Goal: Task Accomplishment & Management: Manage account settings

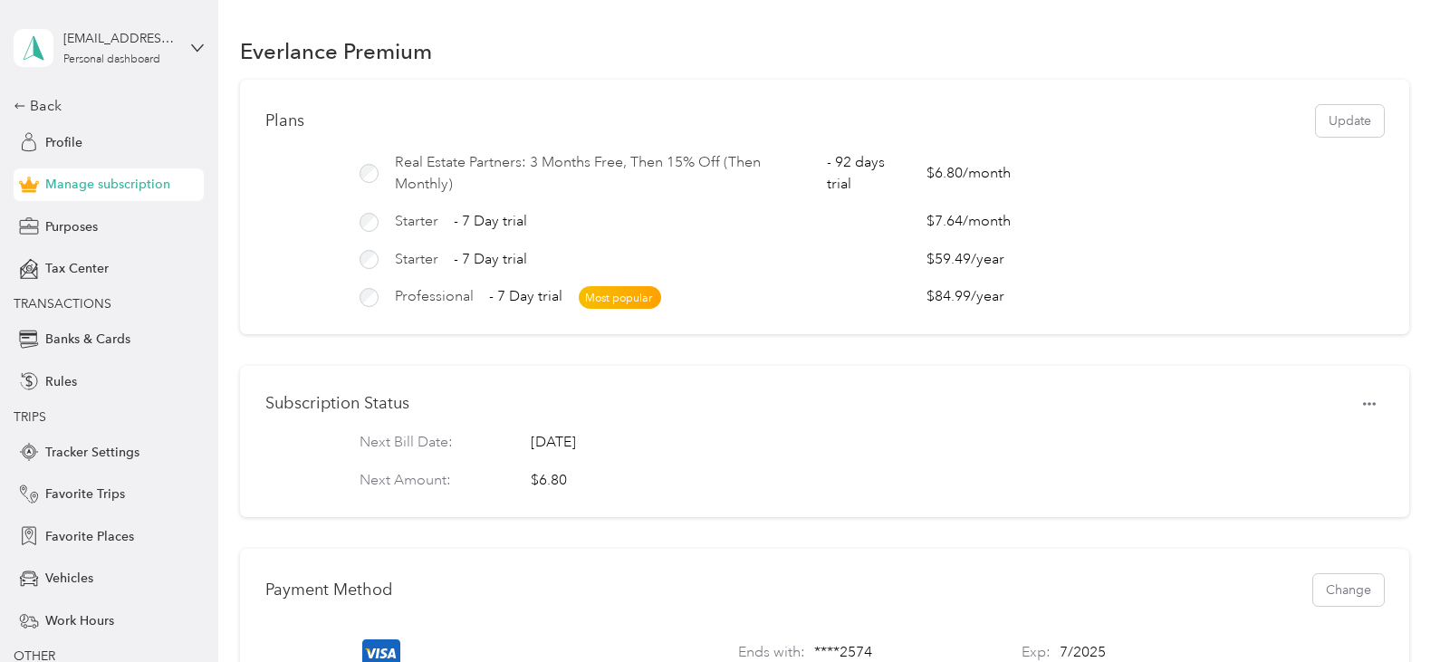
scroll to position [1394, 0]
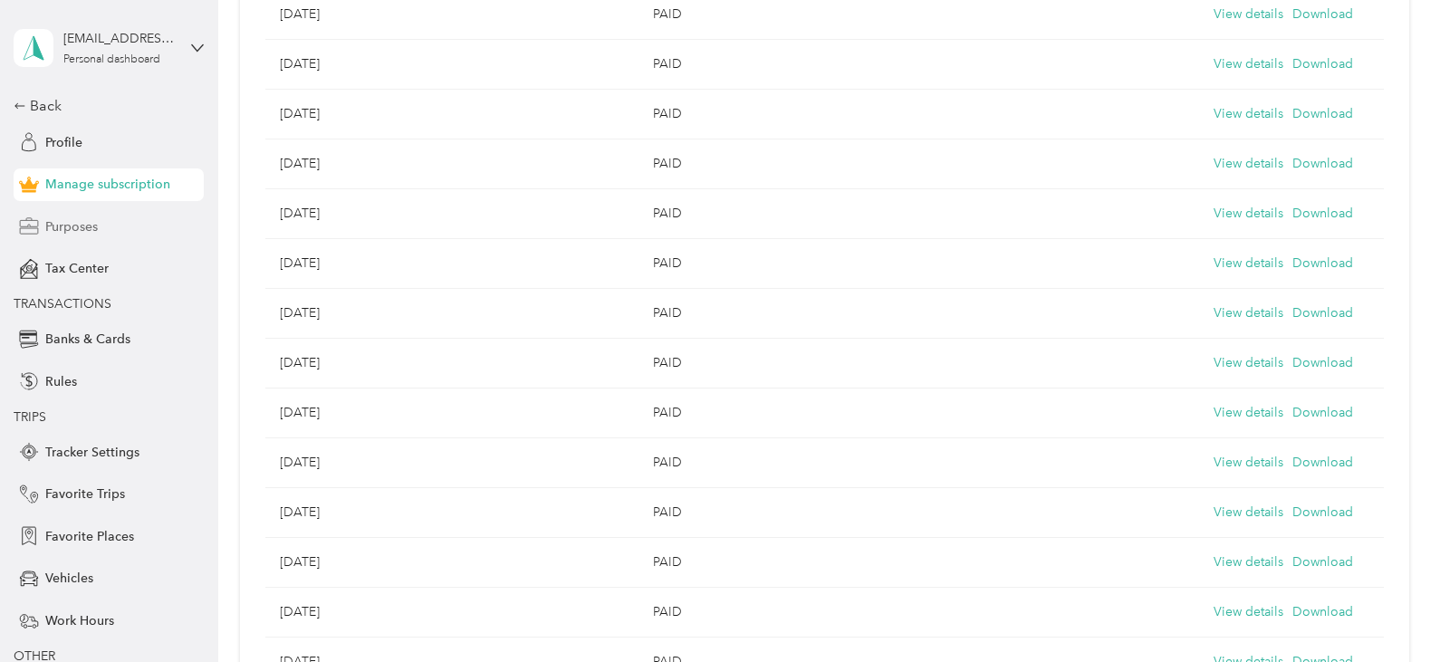
click at [107, 233] on div "Purposes" at bounding box center [109, 226] width 190 height 33
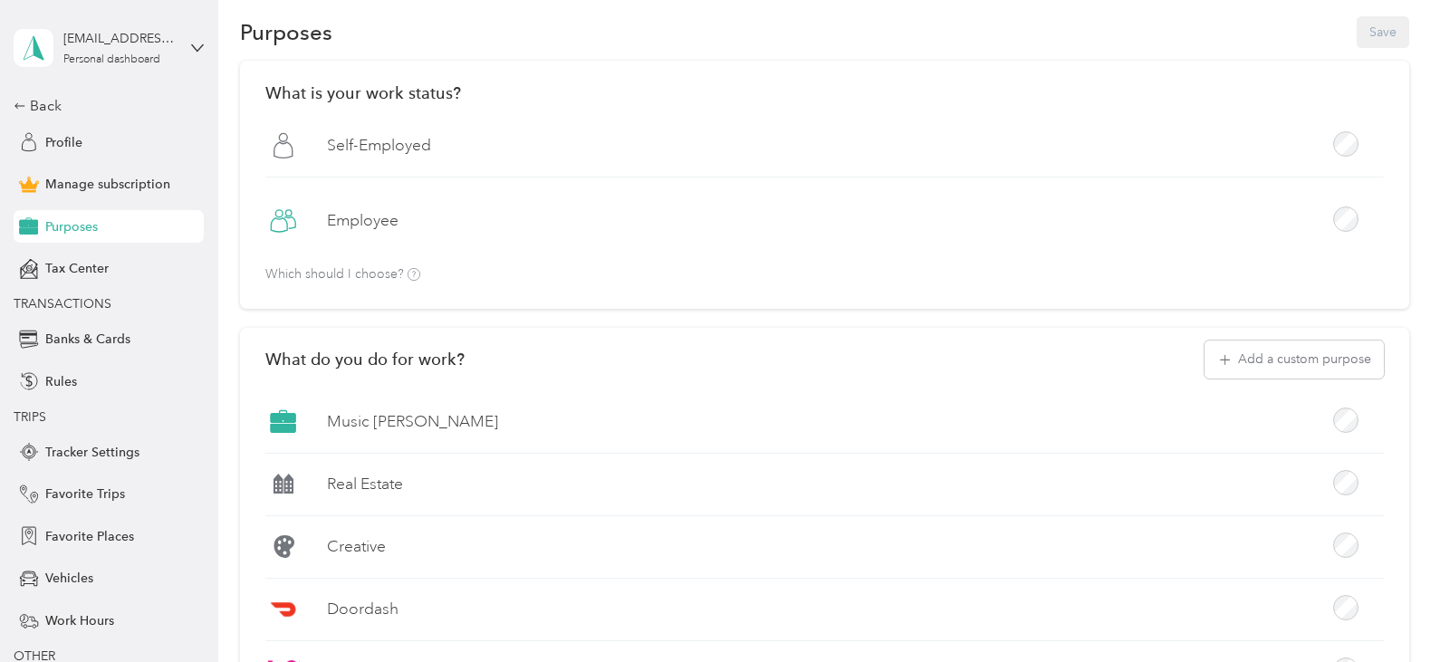
scroll to position [1394, 0]
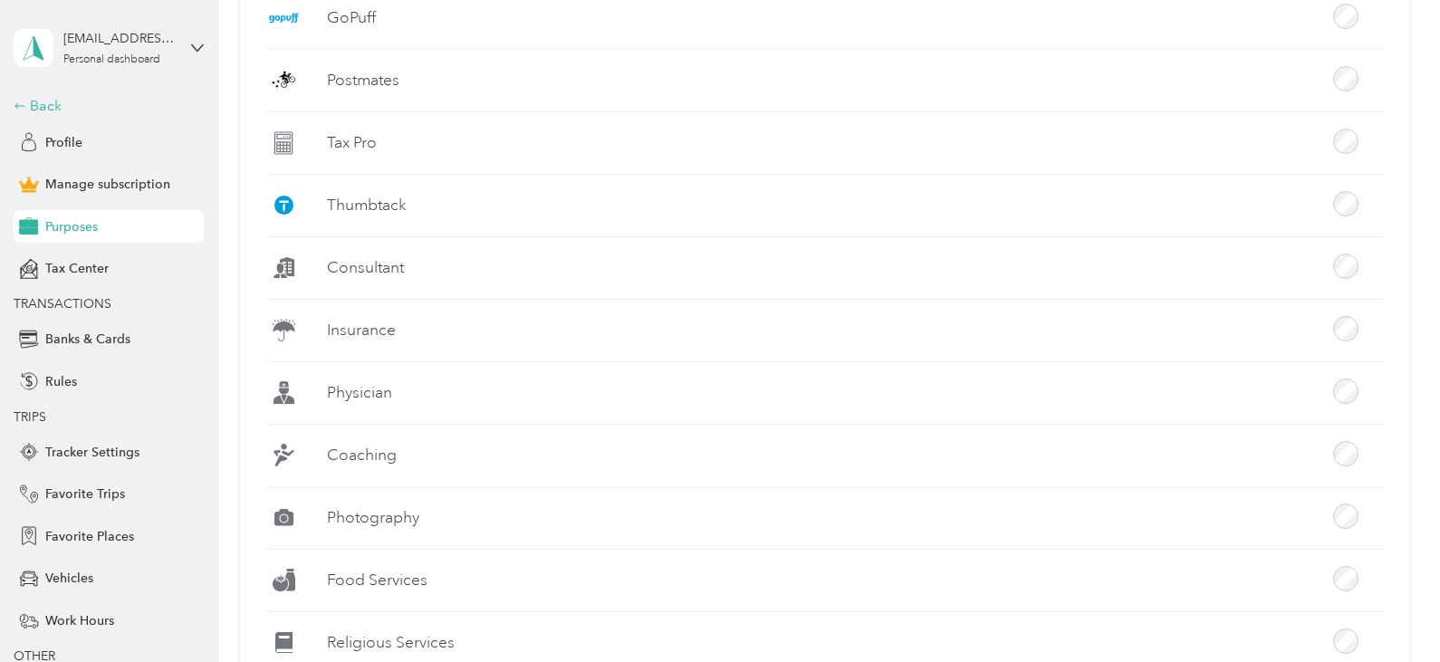
click at [48, 98] on div "Back" at bounding box center [104, 106] width 181 height 22
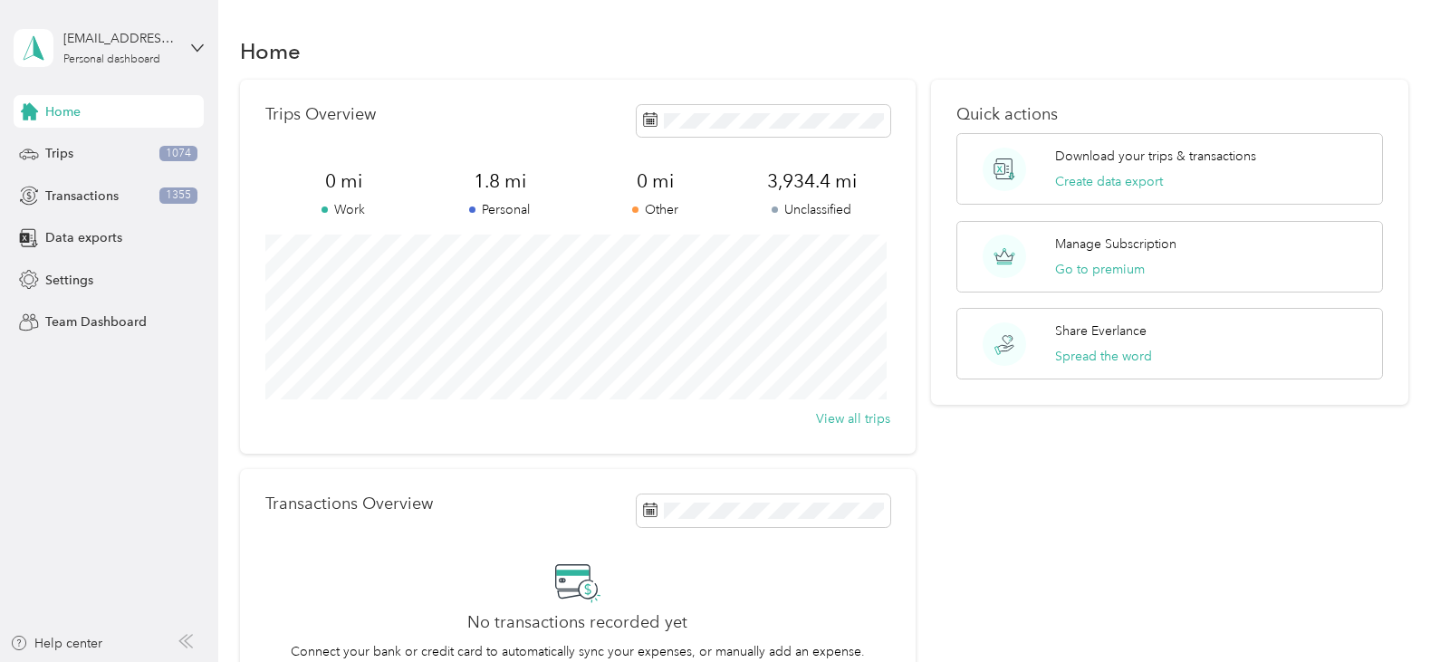
click at [586, 168] on span "0 mi" at bounding box center [656, 180] width 156 height 25
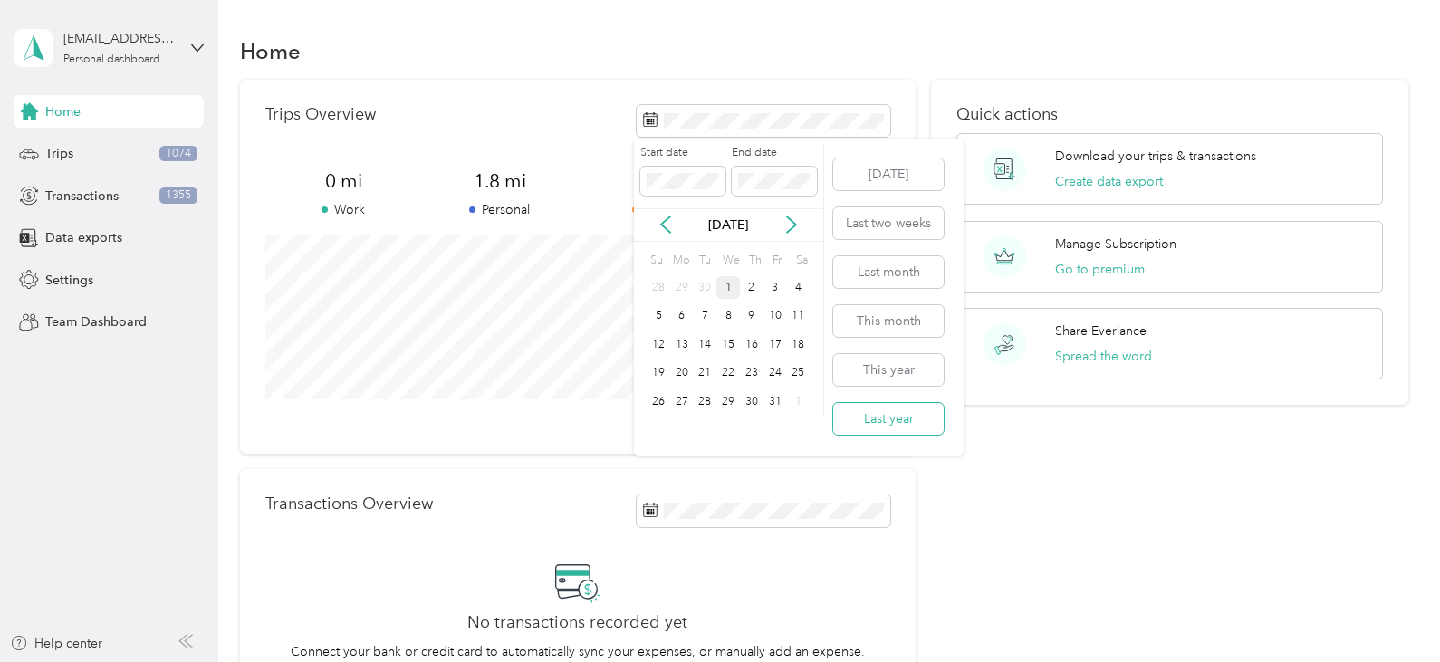
click at [883, 412] on button "Last year" at bounding box center [888, 419] width 110 height 32
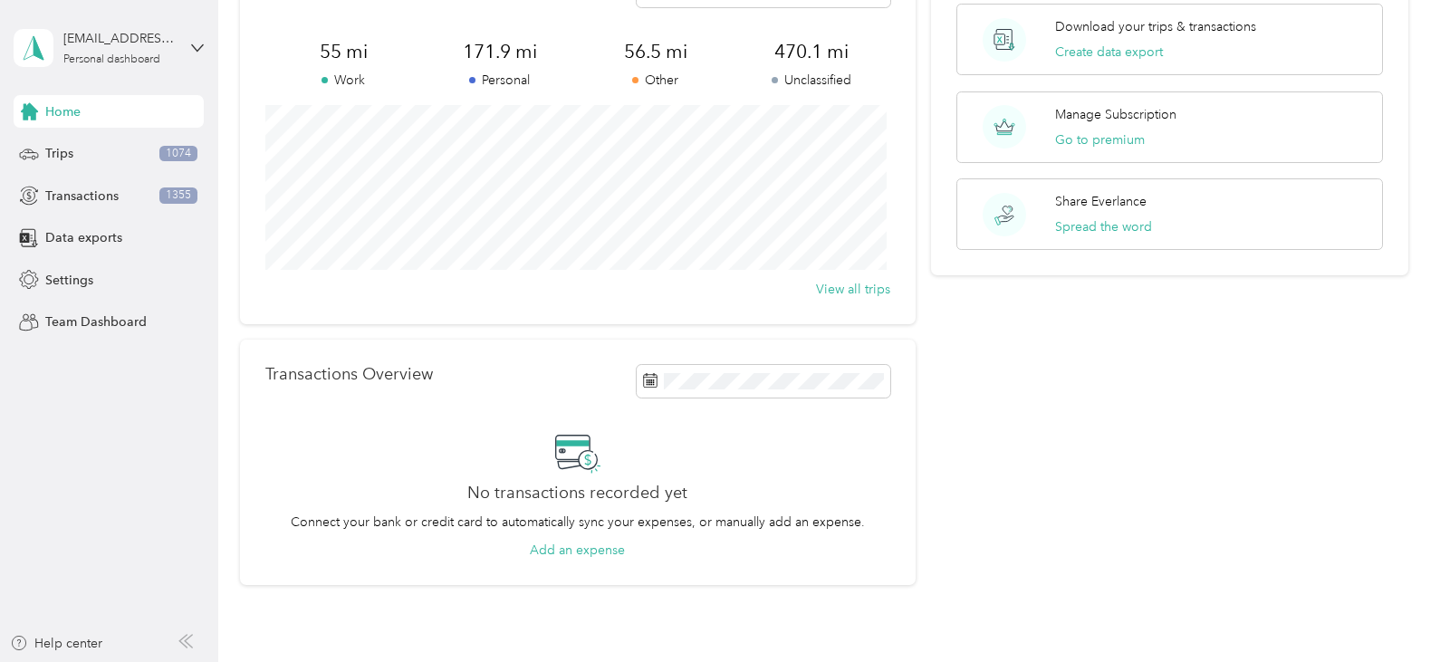
scroll to position [129, 0]
click at [110, 151] on div "Trips 1074" at bounding box center [109, 154] width 190 height 33
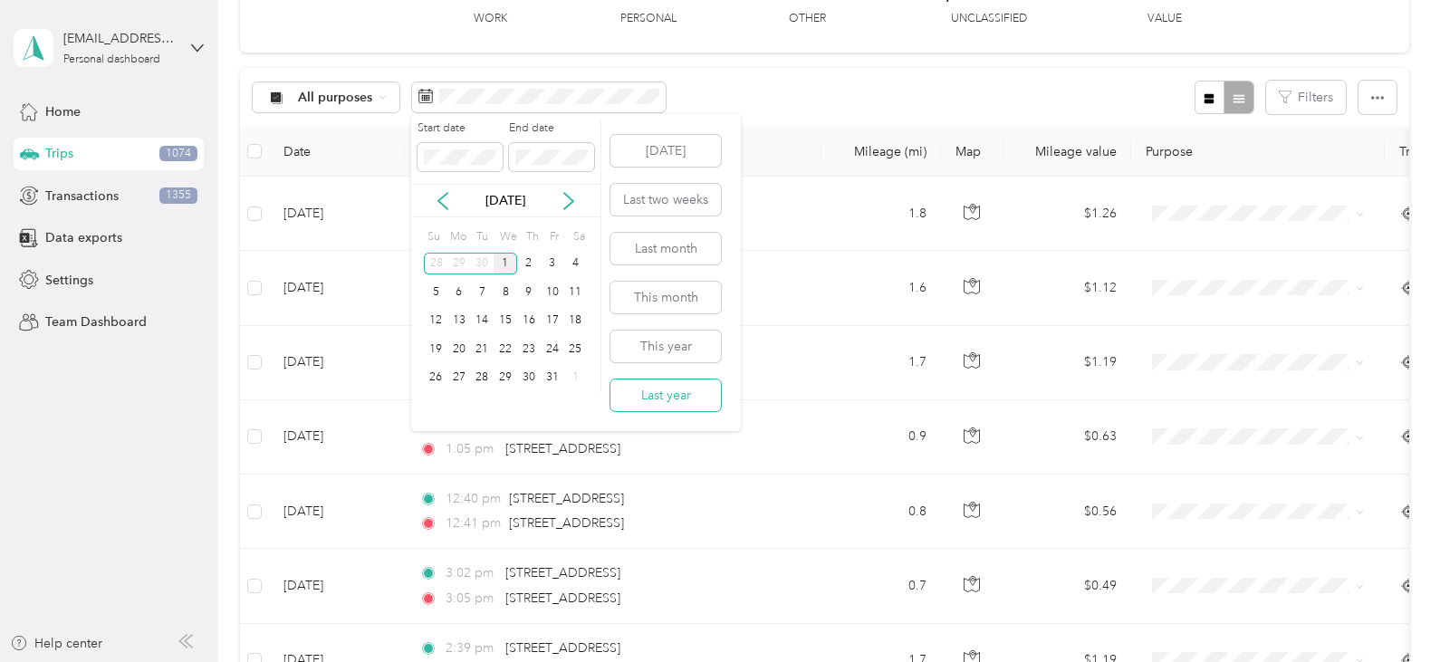
click at [665, 392] on button "Last year" at bounding box center [665, 395] width 110 height 32
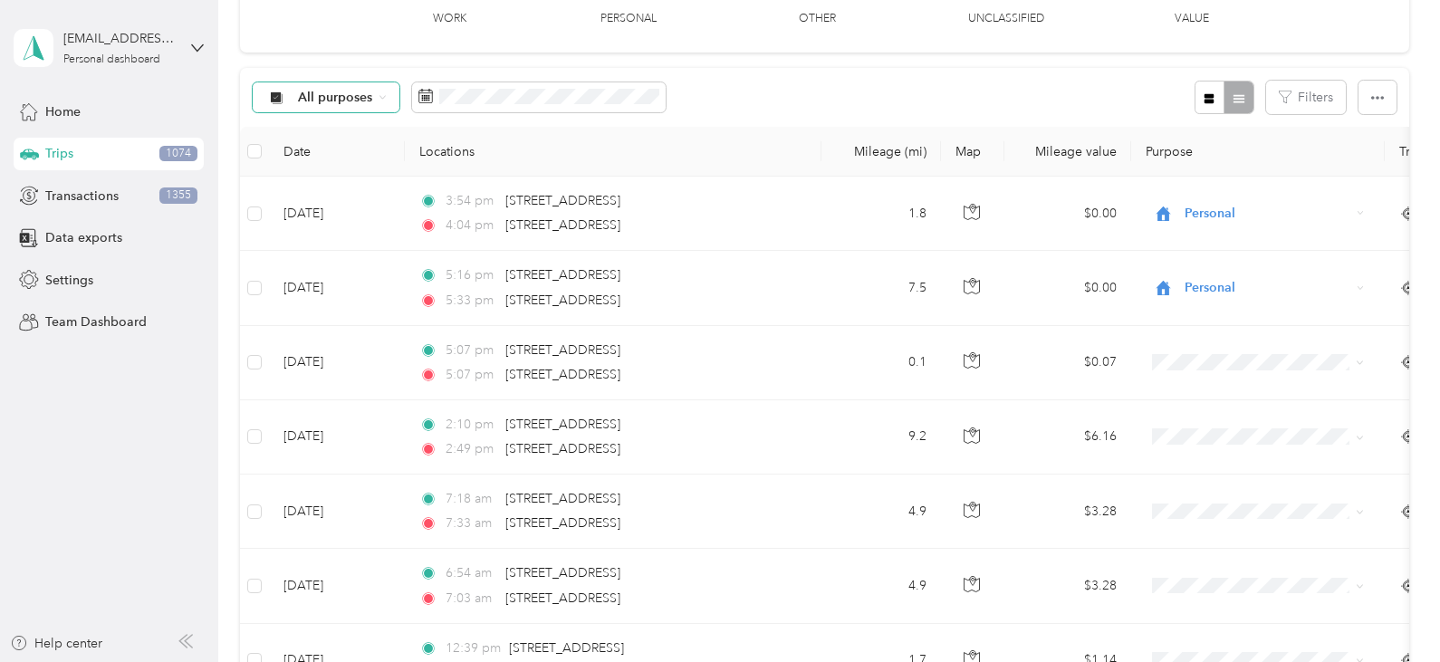
click at [357, 92] on span "All purposes" at bounding box center [335, 97] width 75 height 13
click at [321, 187] on span "Work" at bounding box center [370, 188] width 145 height 19
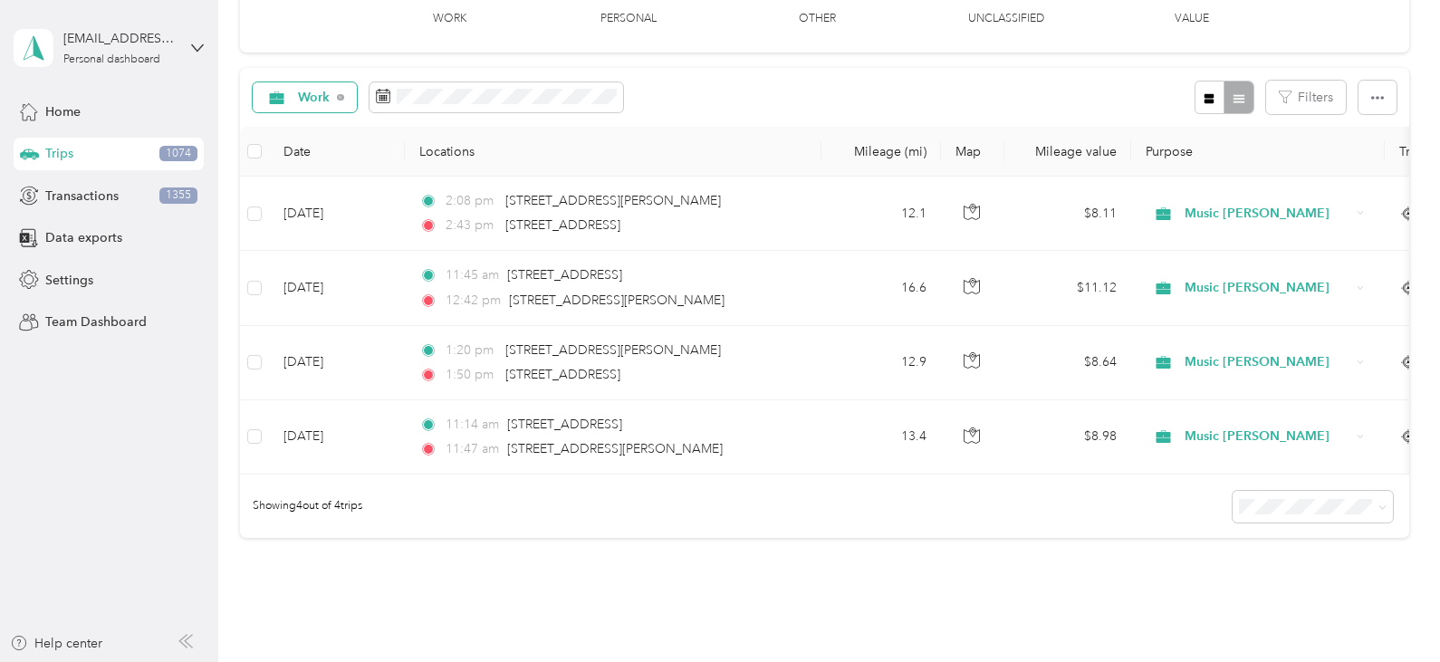
click at [306, 101] on span "Work" at bounding box center [314, 97] width 33 height 13
click at [319, 157] on span "Unclassified" at bounding box center [370, 161] width 145 height 19
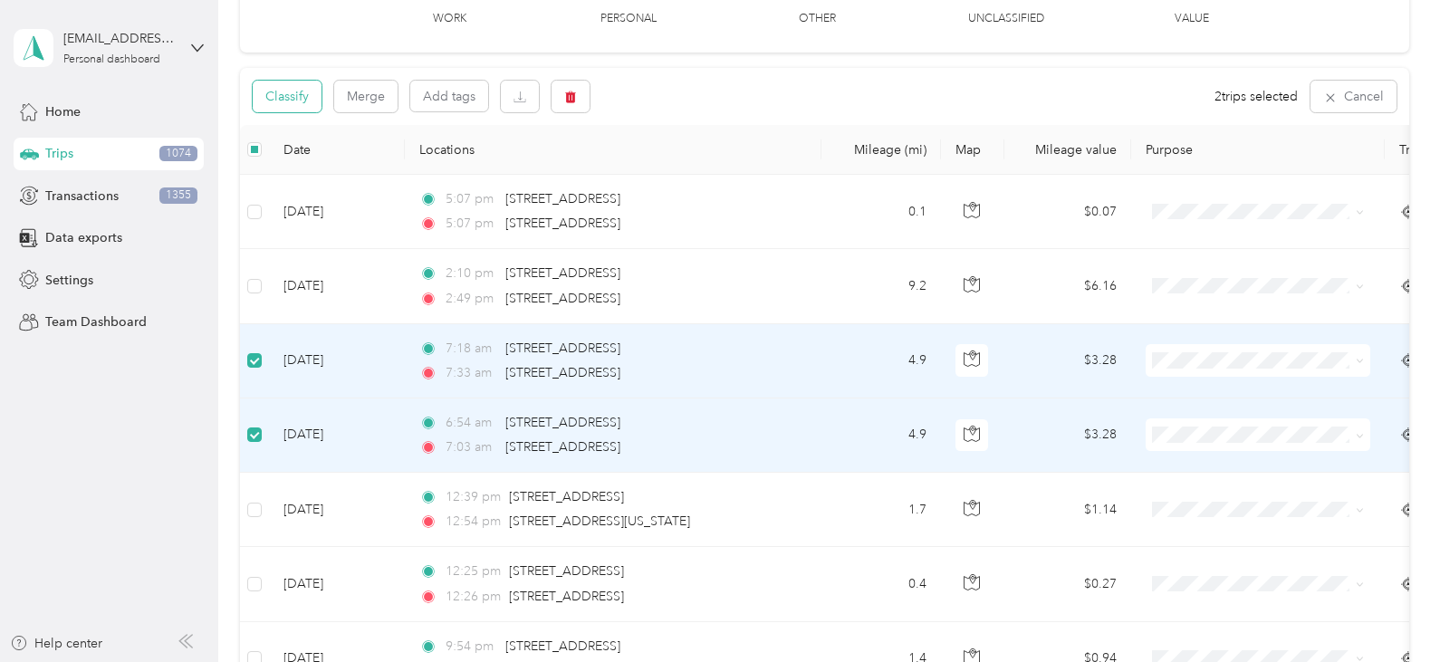
click at [302, 97] on button "Classify" at bounding box center [287, 97] width 69 height 32
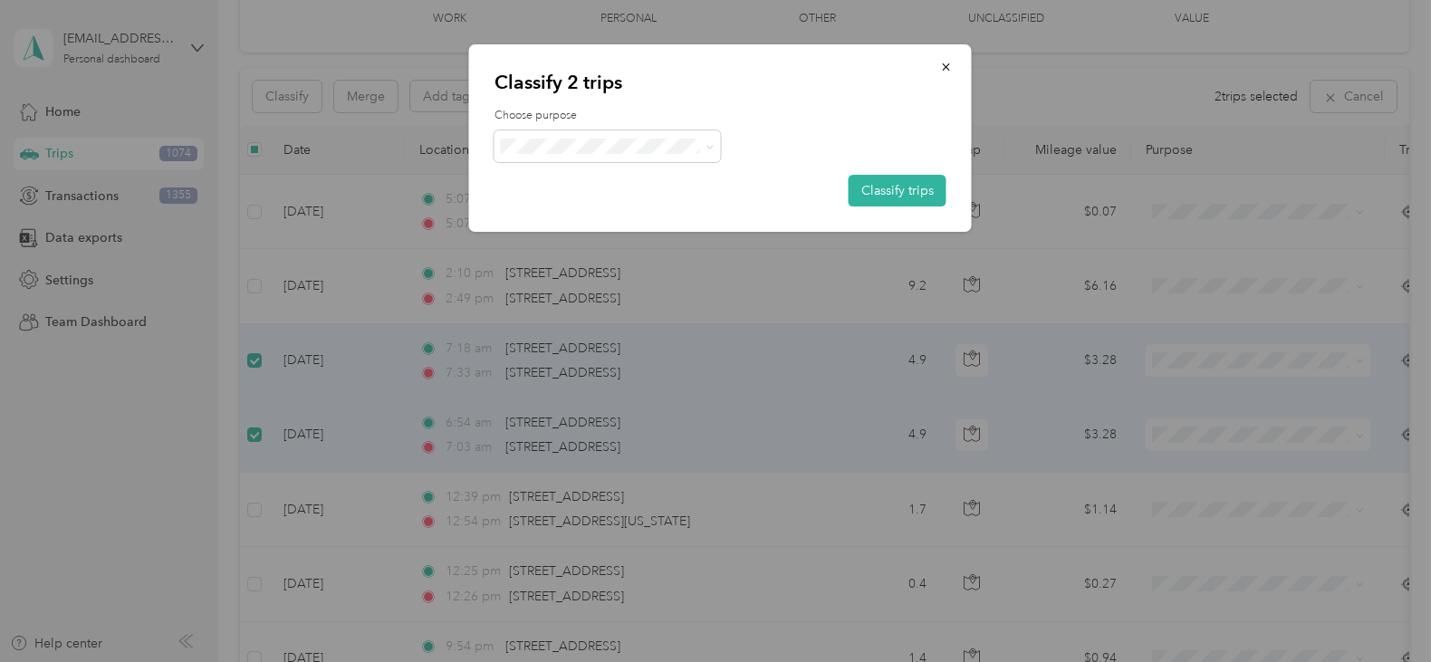
click at [566, 404] on li "Medical" at bounding box center [607, 394] width 226 height 32
click at [897, 187] on button "Classify trips" at bounding box center [897, 191] width 98 height 32
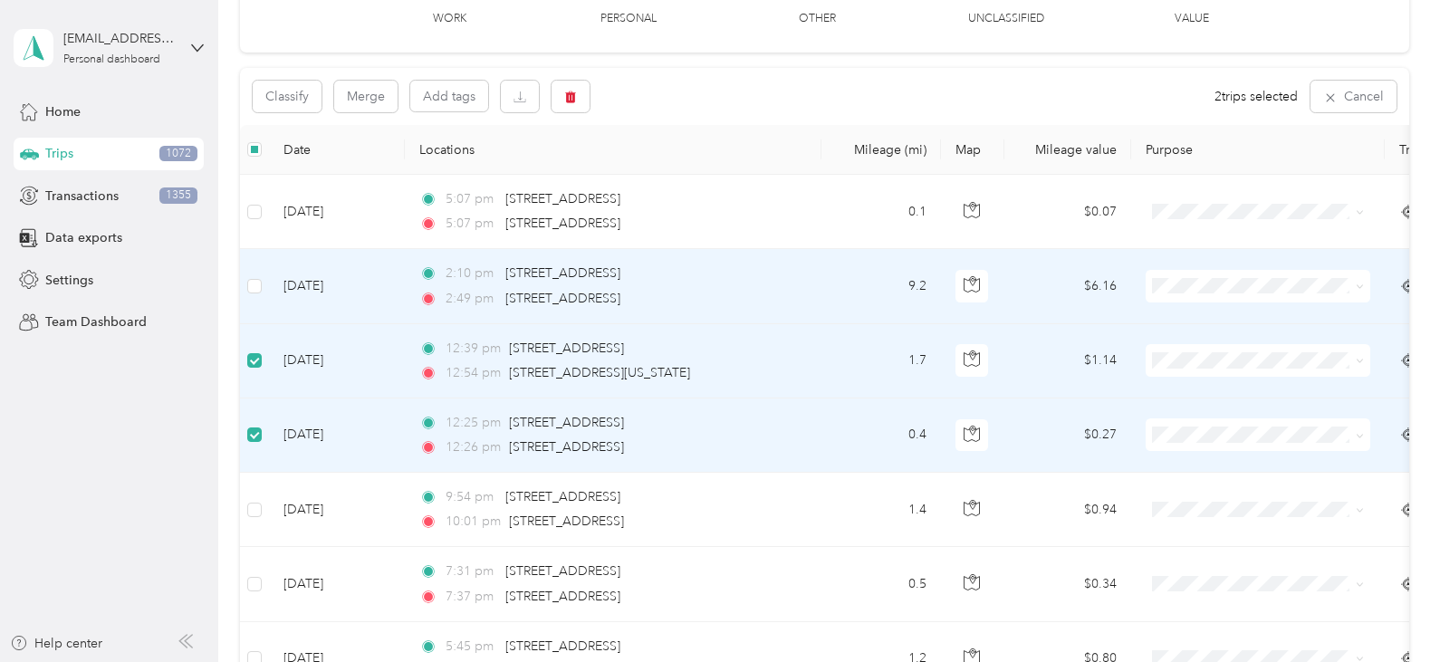
click at [256, 299] on td at bounding box center [254, 286] width 29 height 74
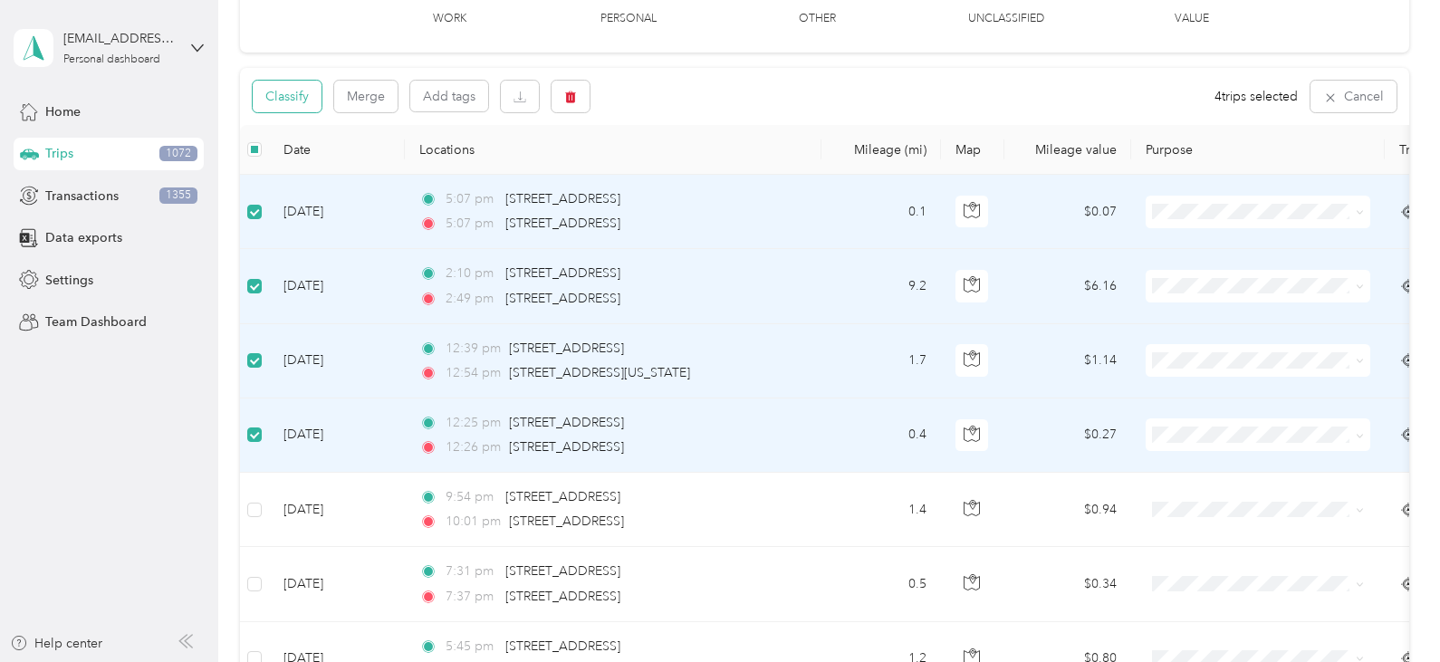
click at [290, 92] on button "Classify" at bounding box center [287, 97] width 69 height 32
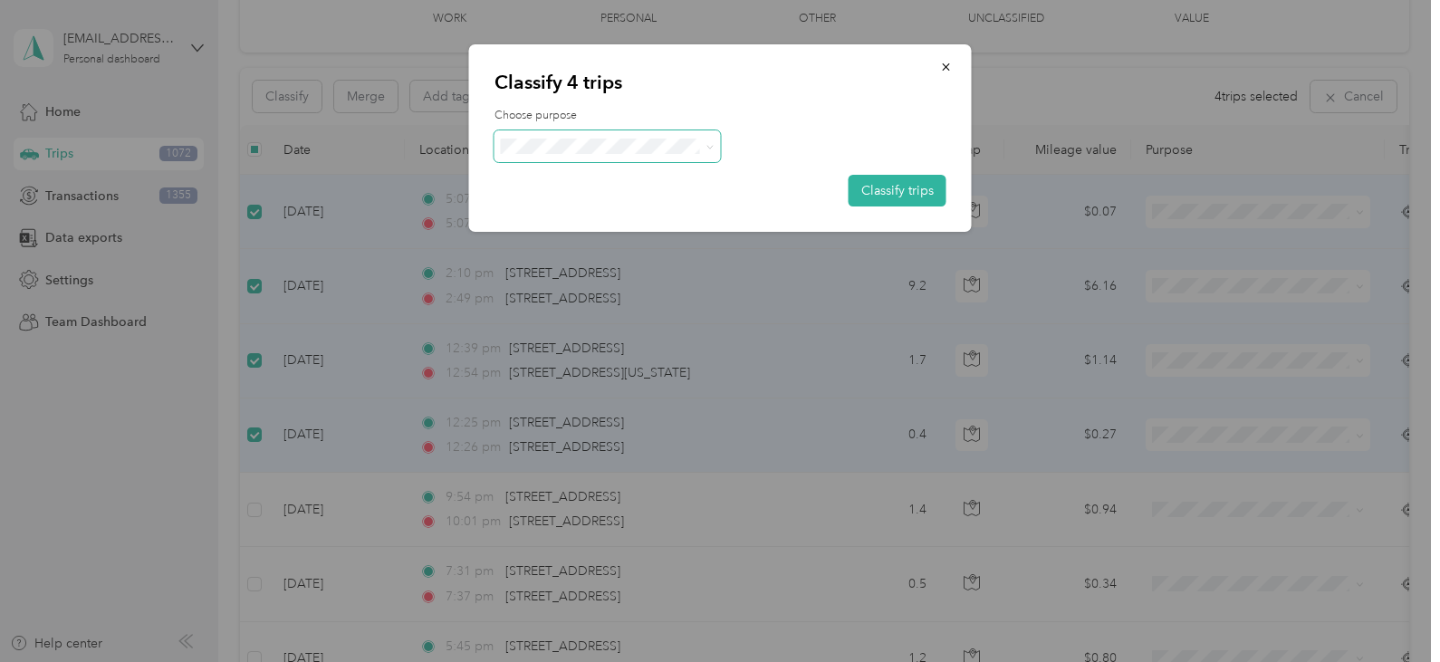
click at [596, 134] on span at bounding box center [607, 146] width 226 height 32
click at [554, 202] on span "Personal" at bounding box center [623, 211] width 168 height 19
click at [901, 181] on button "Classify trips" at bounding box center [897, 191] width 98 height 32
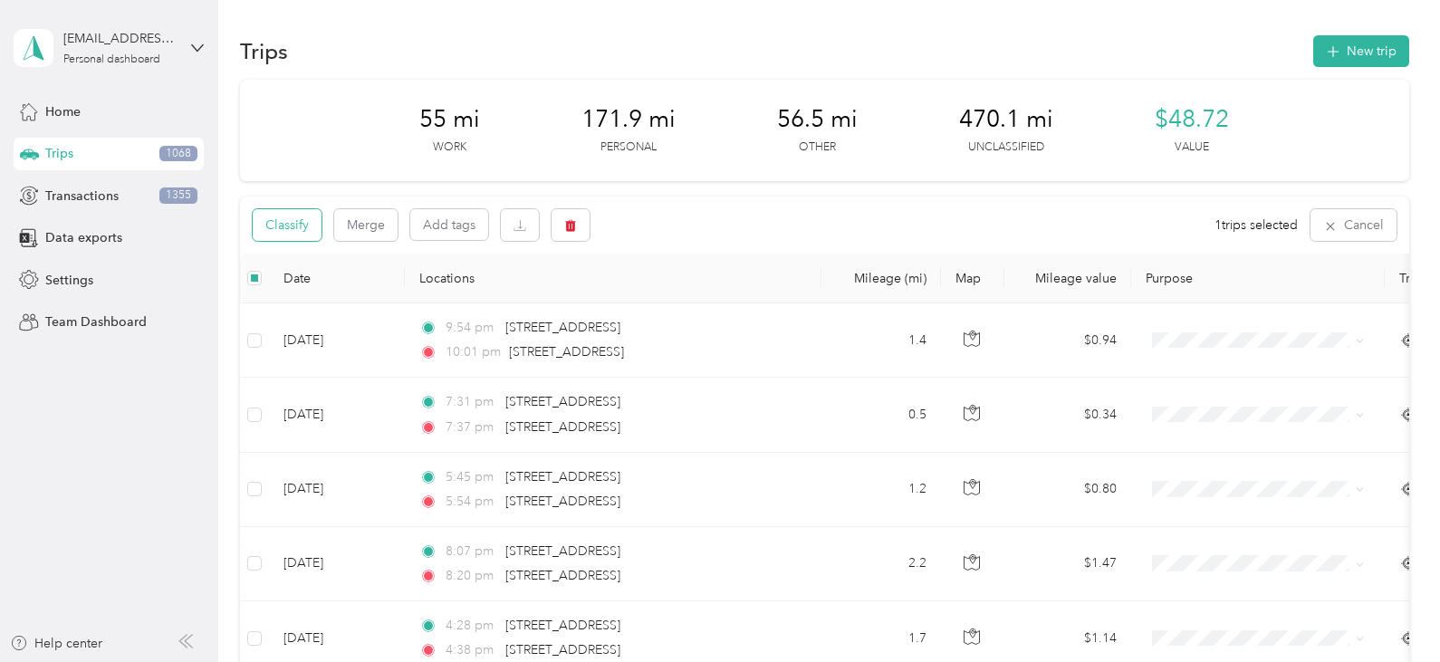
click at [275, 225] on button "Classify" at bounding box center [287, 225] width 69 height 32
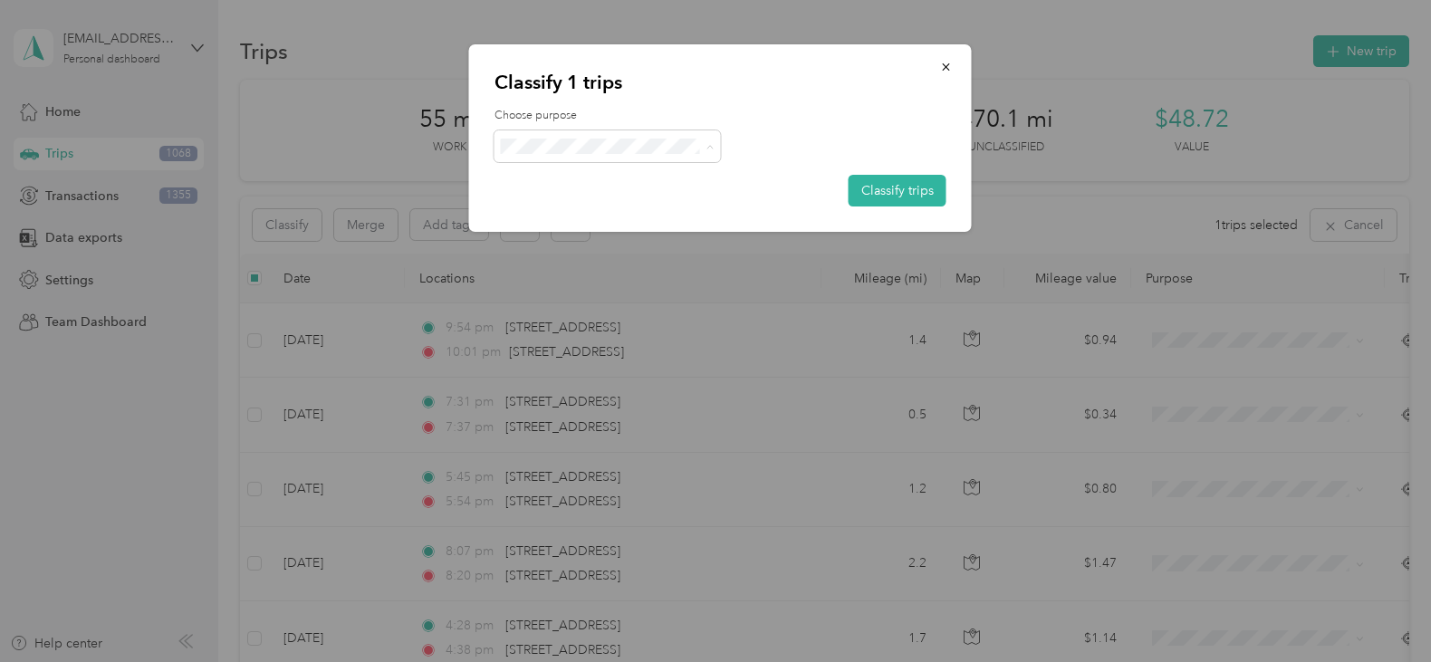
click at [580, 390] on li "Medical" at bounding box center [607, 402] width 226 height 32
click at [910, 193] on button "Classify trips" at bounding box center [897, 191] width 98 height 32
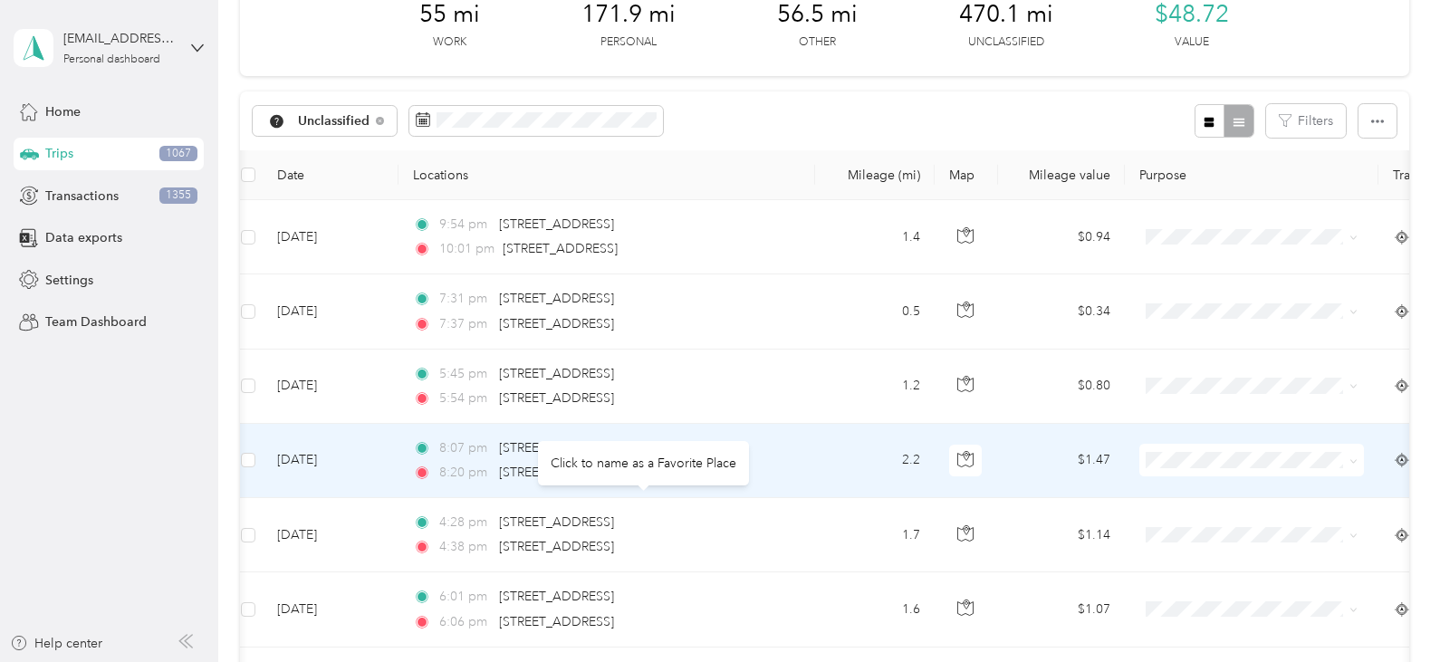
scroll to position [103, 0]
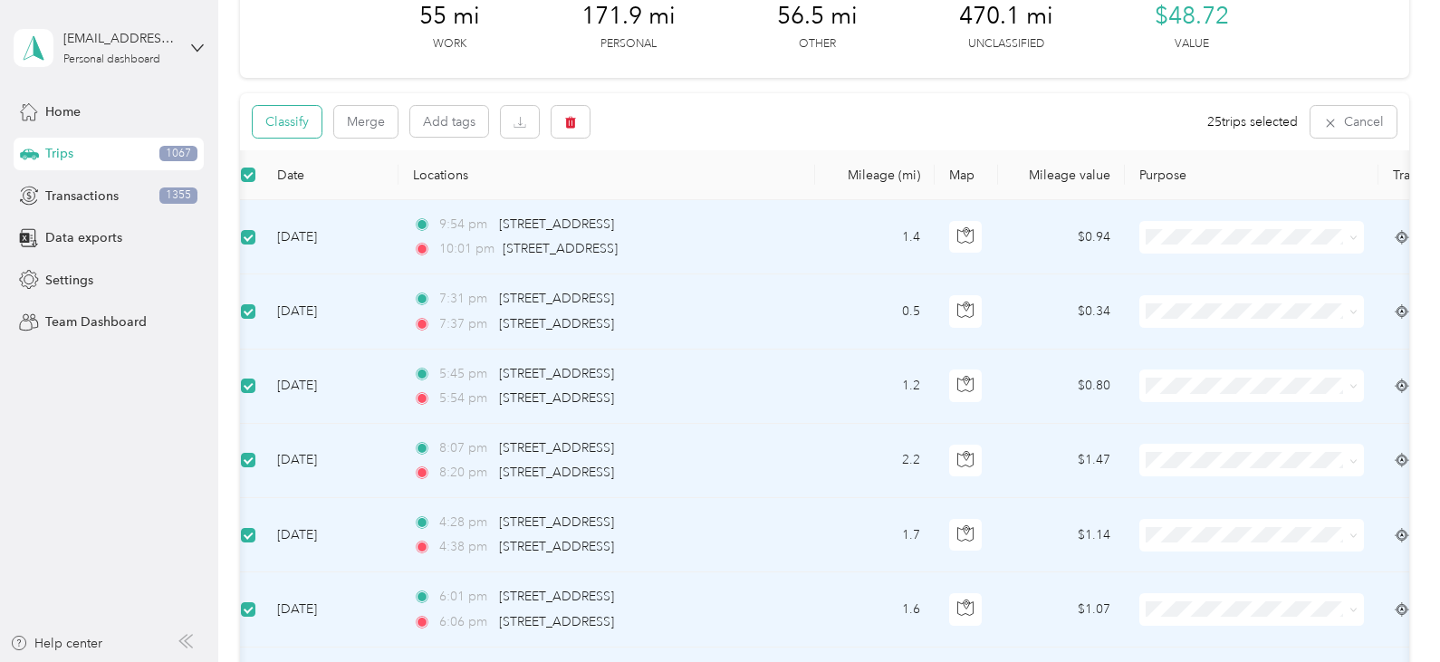
click at [284, 124] on button "Classify" at bounding box center [287, 122] width 69 height 32
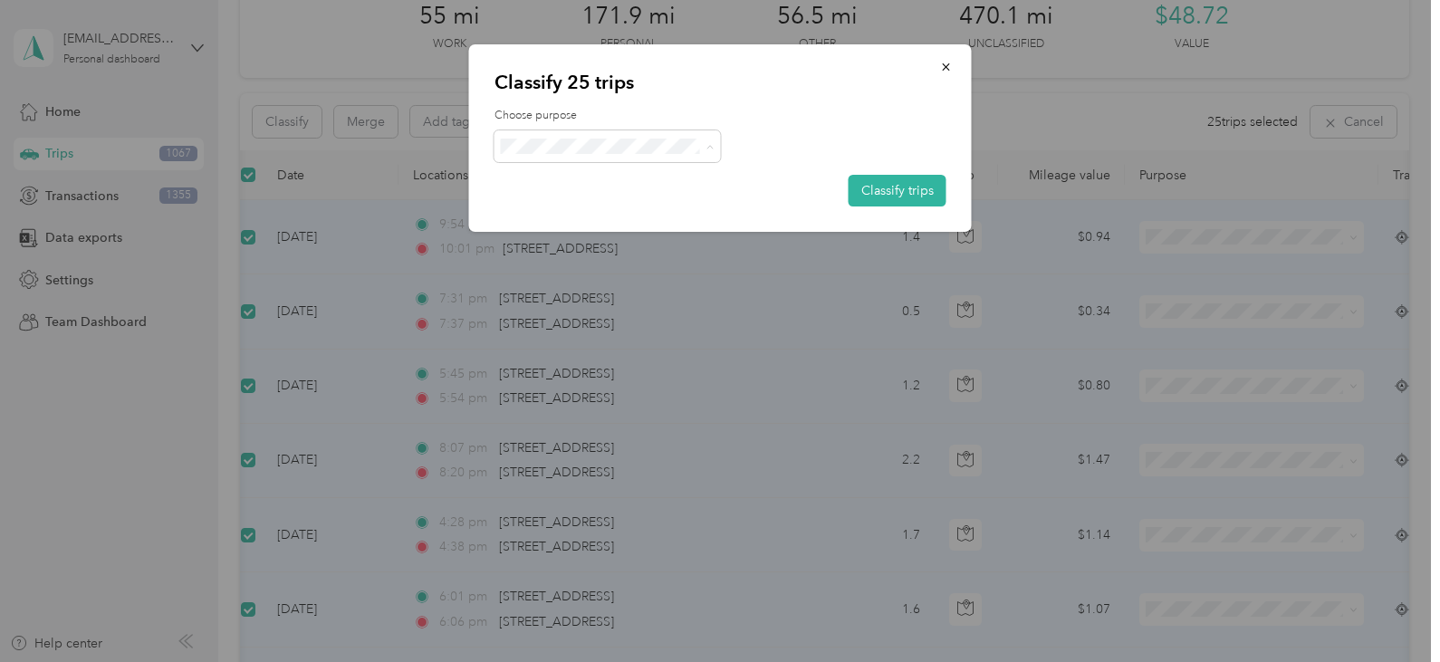
click at [597, 203] on span "Personal" at bounding box center [623, 211] width 168 height 19
click at [886, 188] on button "Classify trips" at bounding box center [897, 191] width 98 height 32
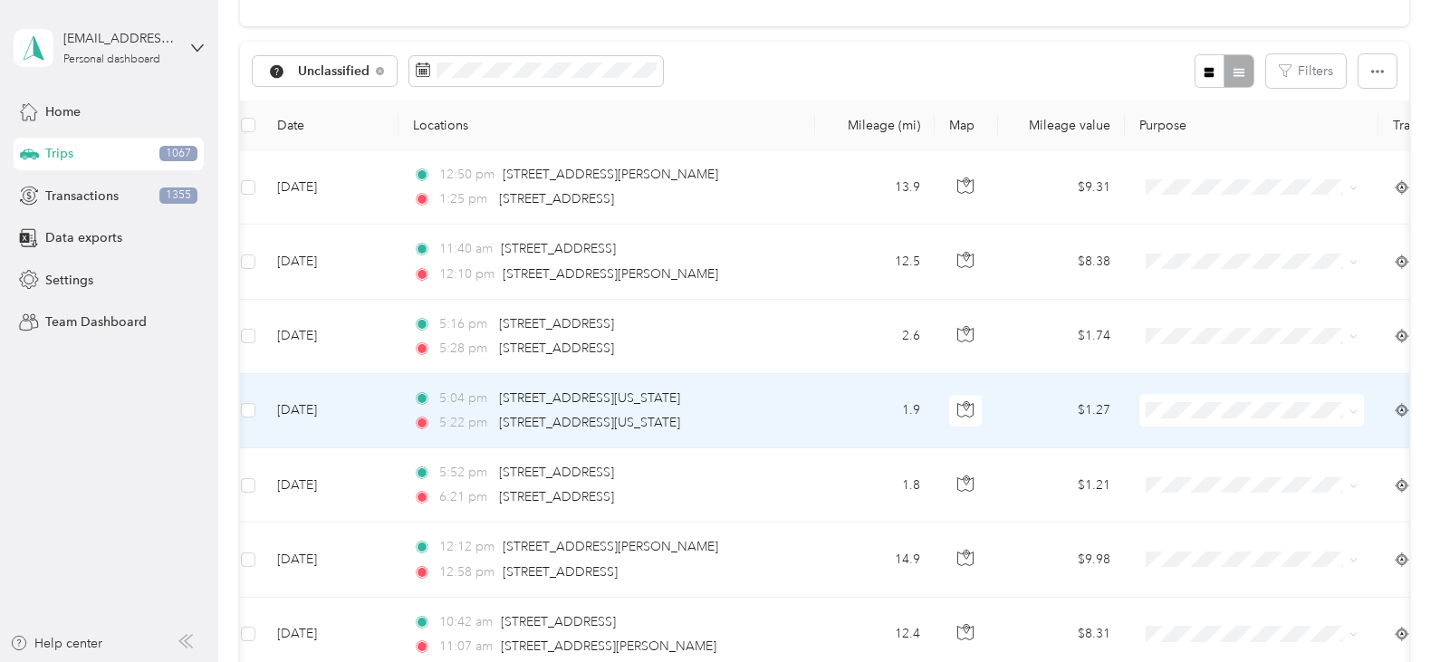
scroll to position [154, 0]
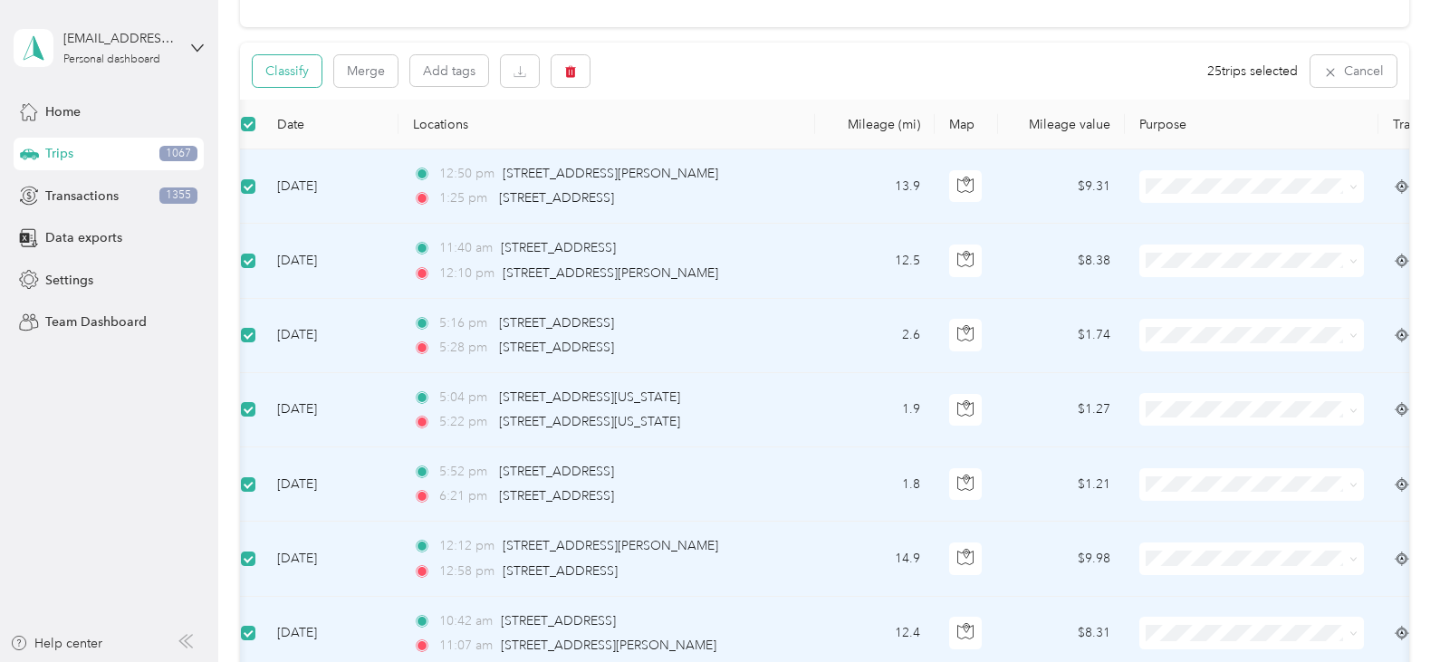
click at [293, 71] on button "Classify" at bounding box center [287, 71] width 69 height 32
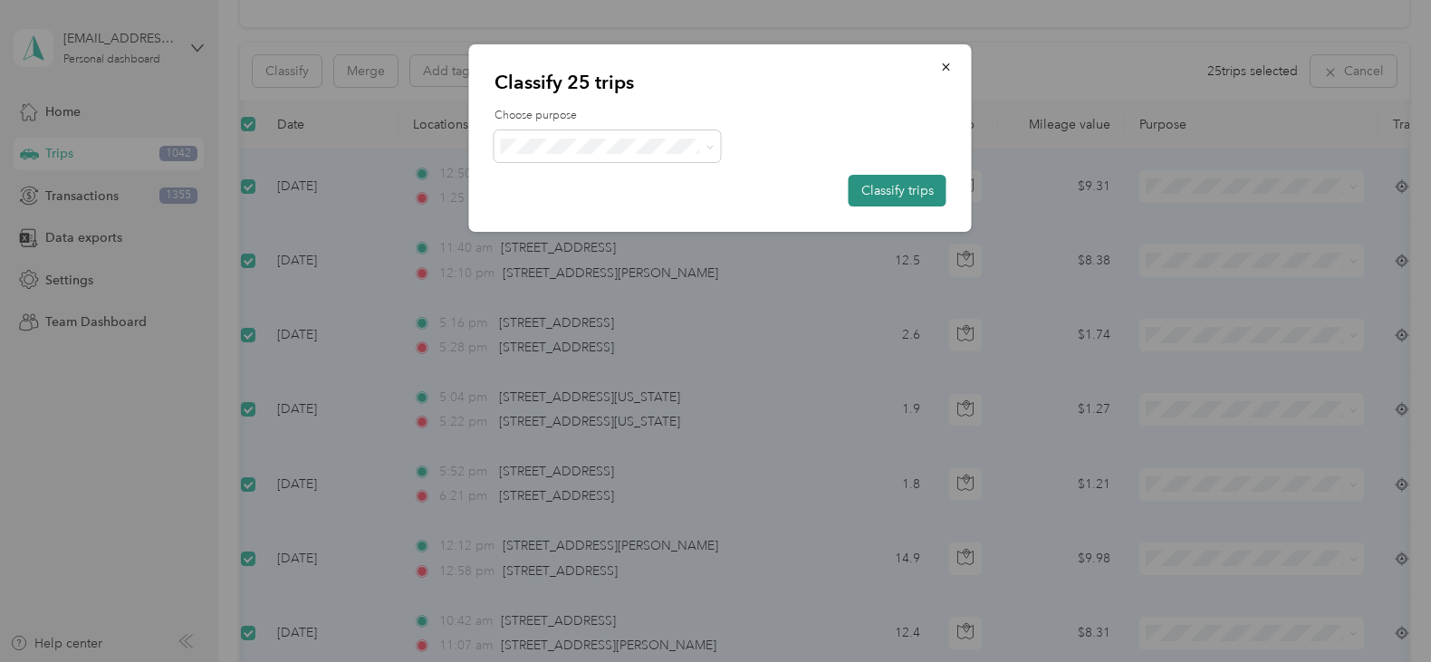
click at [896, 189] on button "Classify trips" at bounding box center [897, 191] width 98 height 32
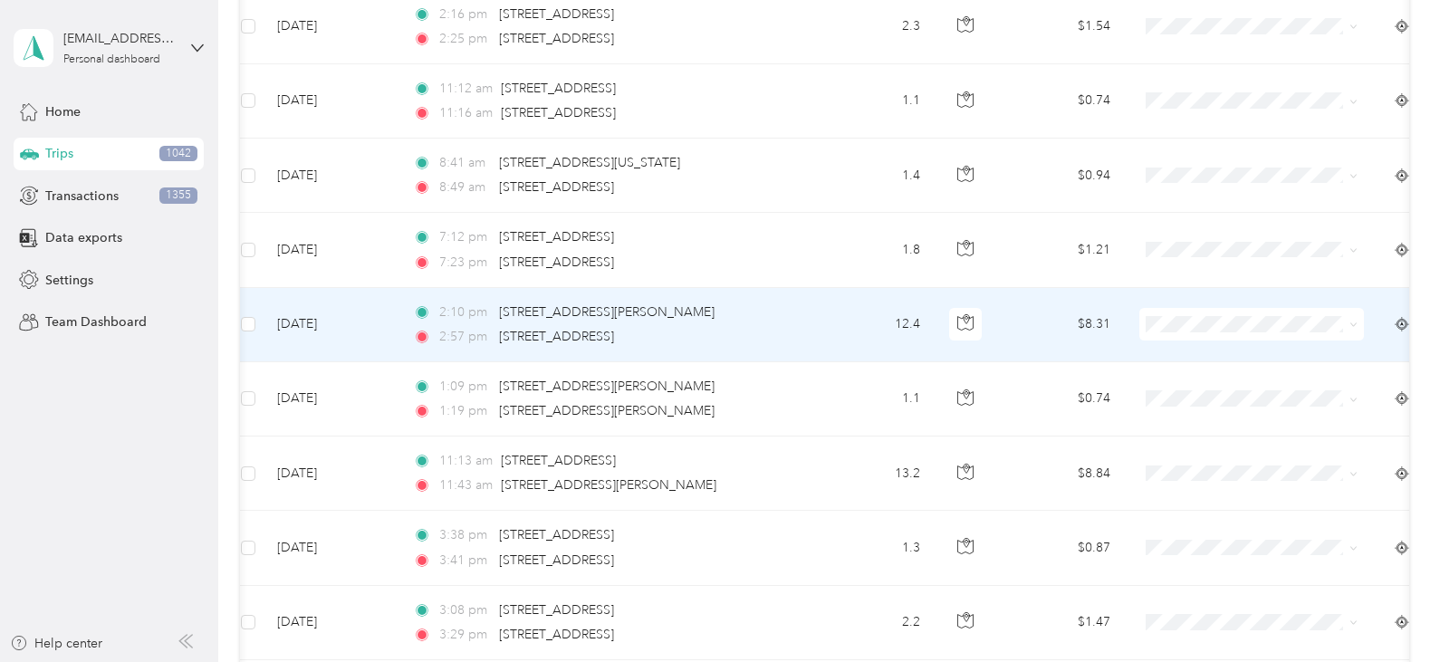
scroll to position [782, 0]
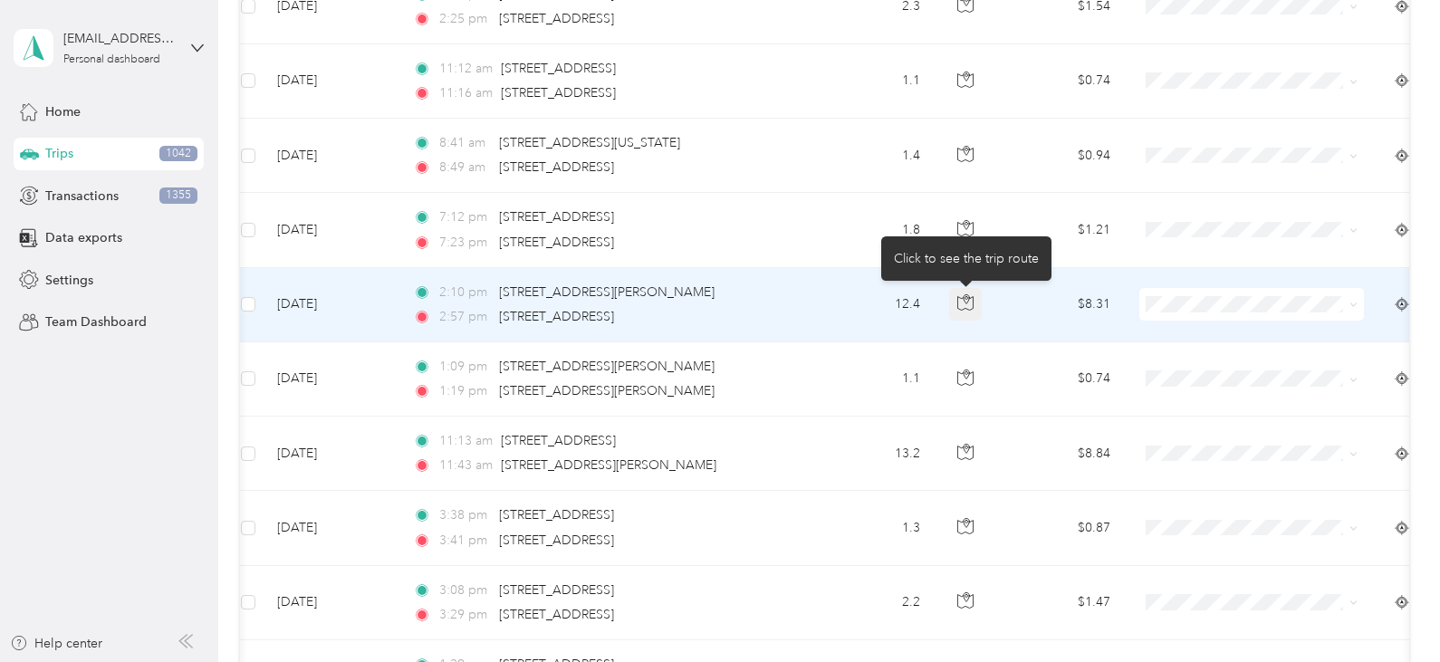
click at [960, 298] on icon "button" at bounding box center [964, 304] width 15 height 14
click at [843, 323] on td "12.4" at bounding box center [875, 305] width 120 height 74
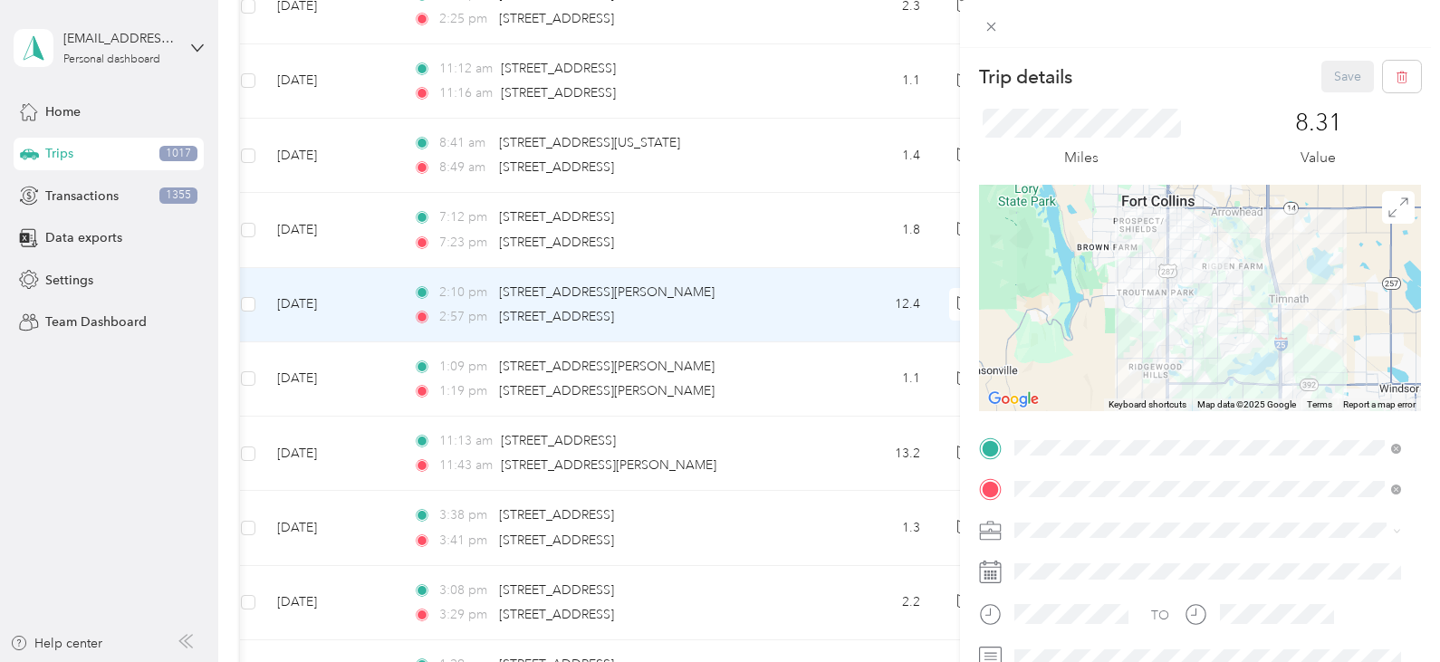
drag, startPoint x: 1244, startPoint y: 266, endPoint x: 1199, endPoint y: 383, distance: 125.3
click at [1199, 383] on div at bounding box center [1200, 298] width 442 height 226
click at [248, 302] on div "Trip details Save This trip cannot be edited because it is either under review,…" at bounding box center [720, 331] width 1440 height 662
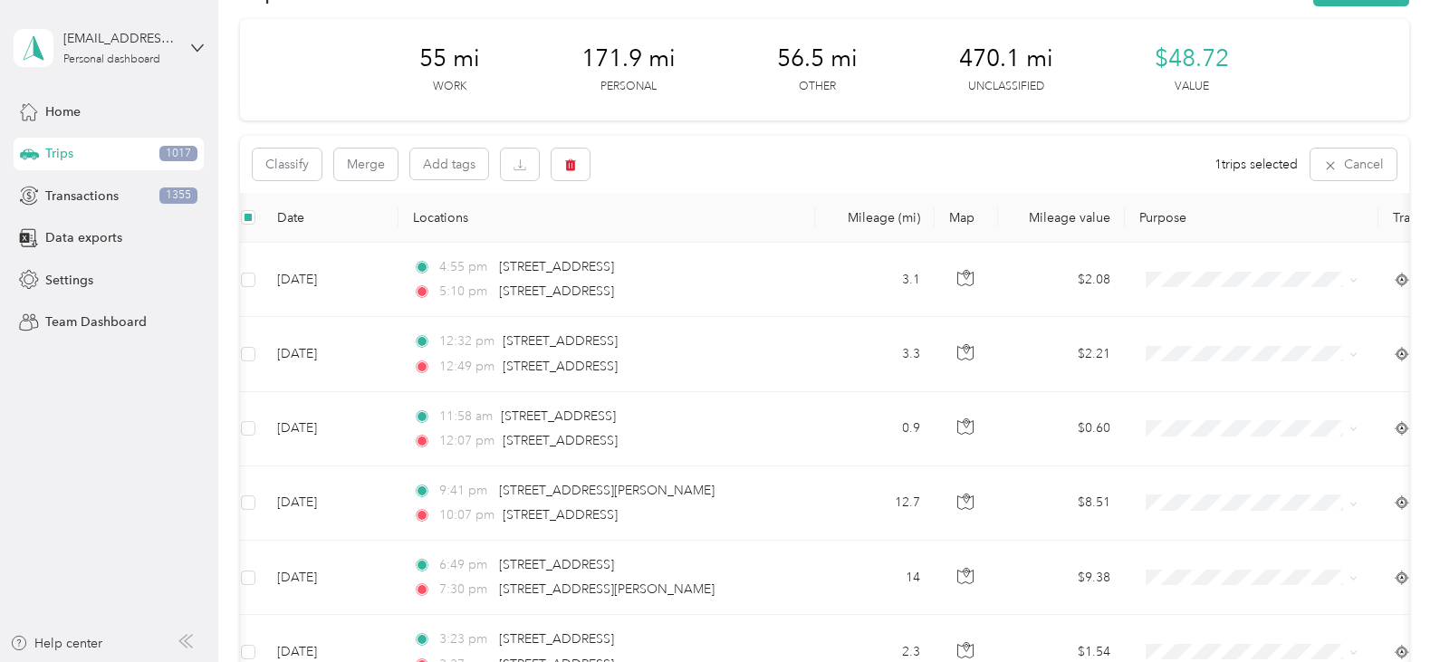
scroll to position [60, 0]
click at [317, 157] on button "Classify" at bounding box center [287, 165] width 69 height 32
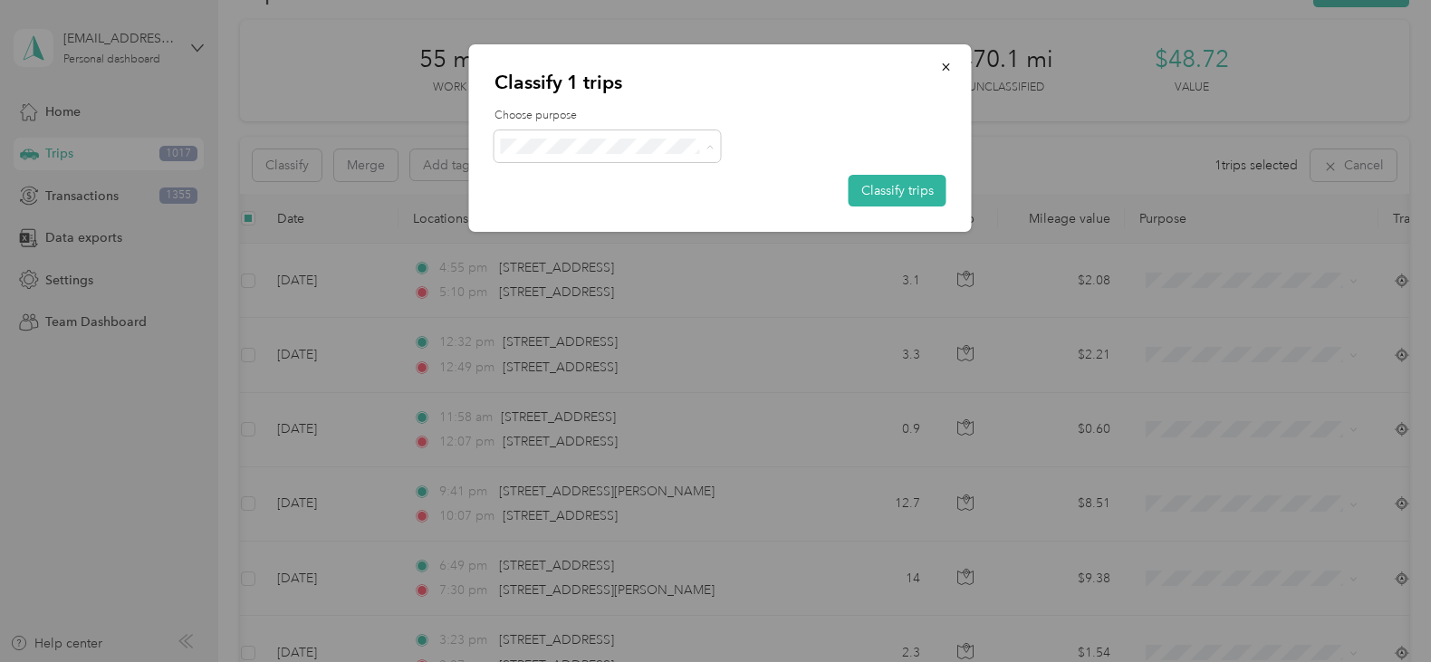
click at [589, 234] on span "Music [PERSON_NAME]" at bounding box center [623, 243] width 168 height 19
click at [894, 195] on button "Classify trips" at bounding box center [897, 191] width 98 height 32
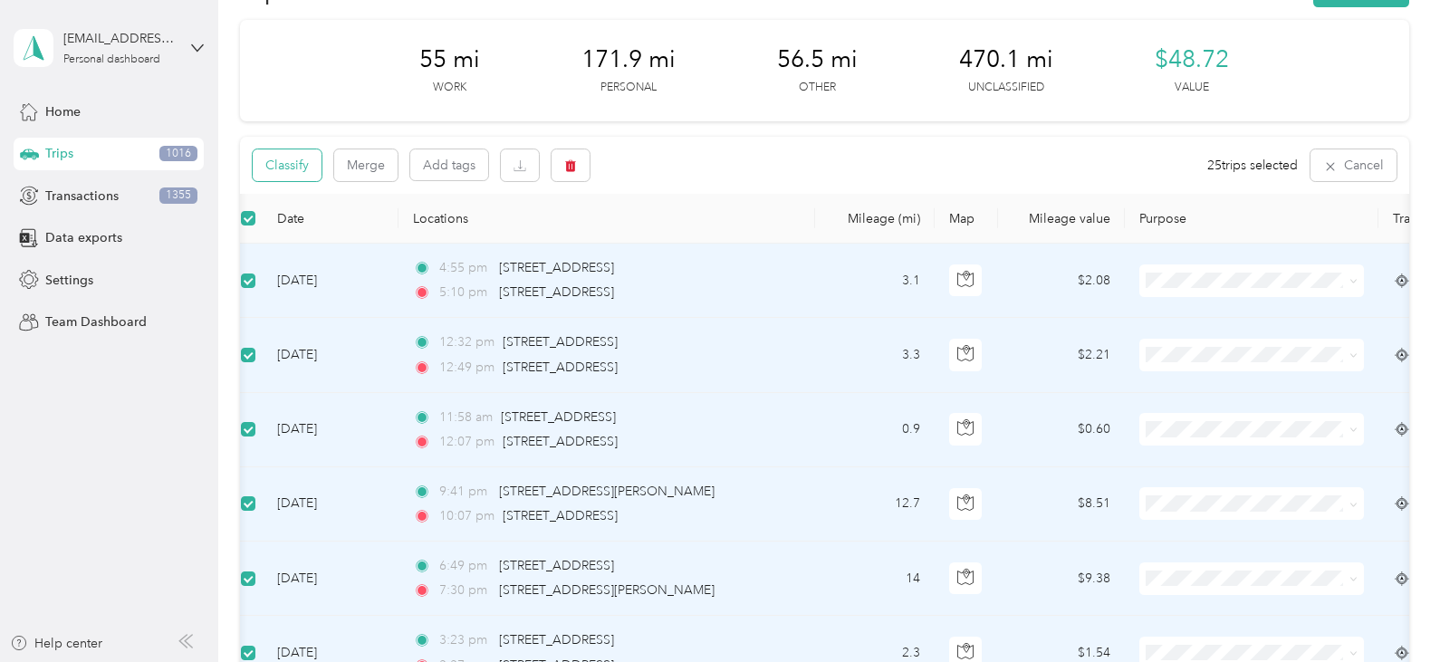
click at [291, 162] on button "Classify" at bounding box center [287, 165] width 69 height 32
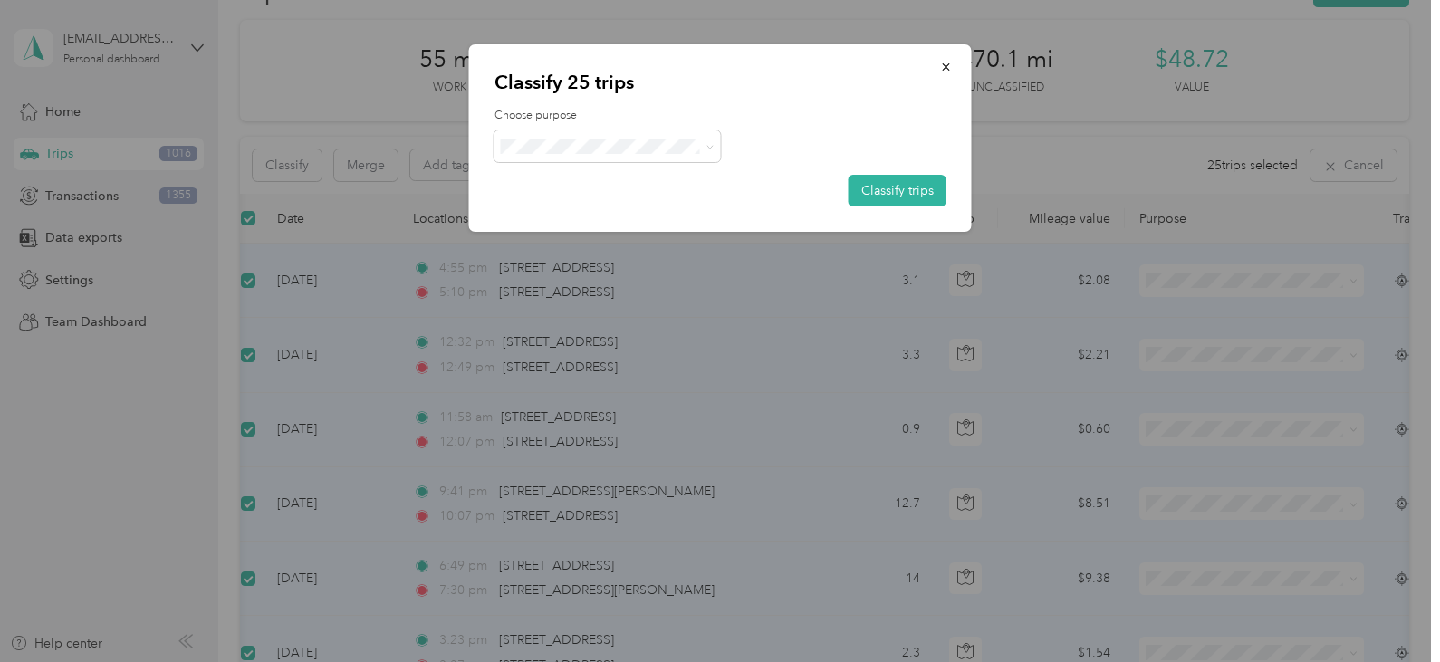
click at [556, 214] on span "Personal" at bounding box center [623, 211] width 168 height 19
click at [900, 196] on button "Classify trips" at bounding box center [897, 191] width 98 height 32
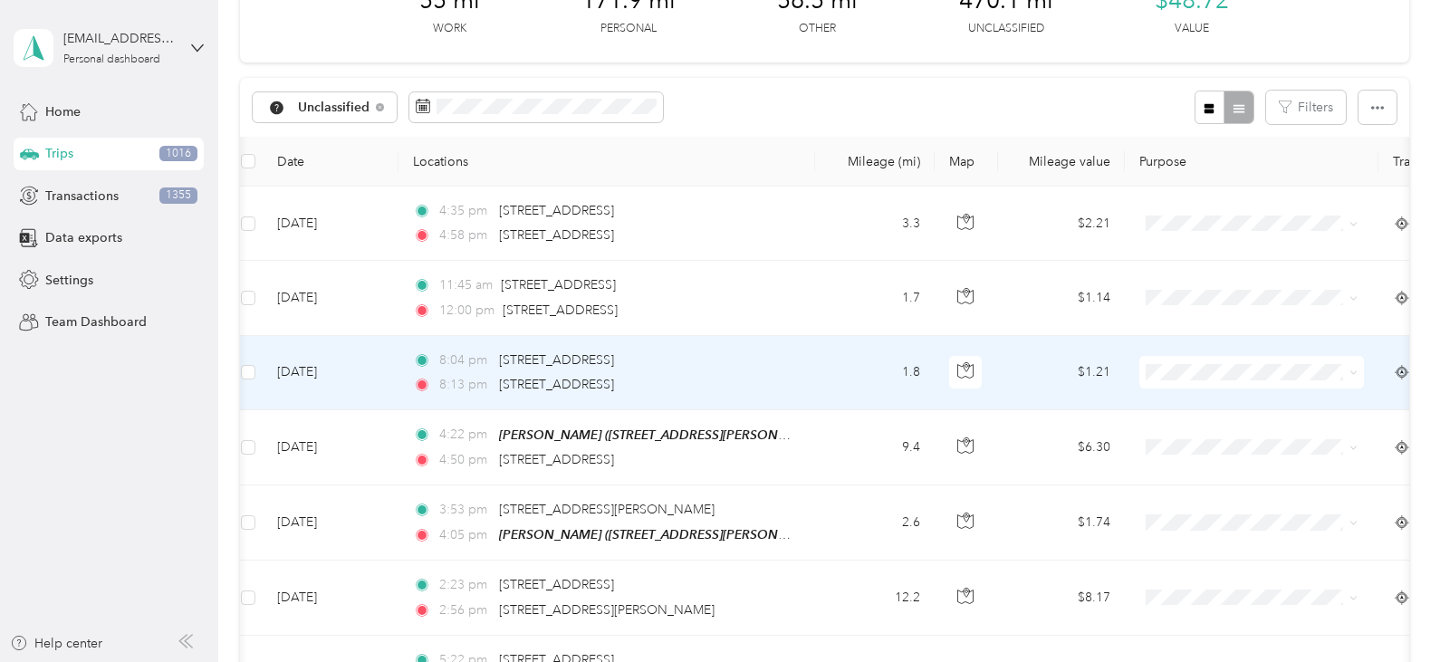
scroll to position [120, 0]
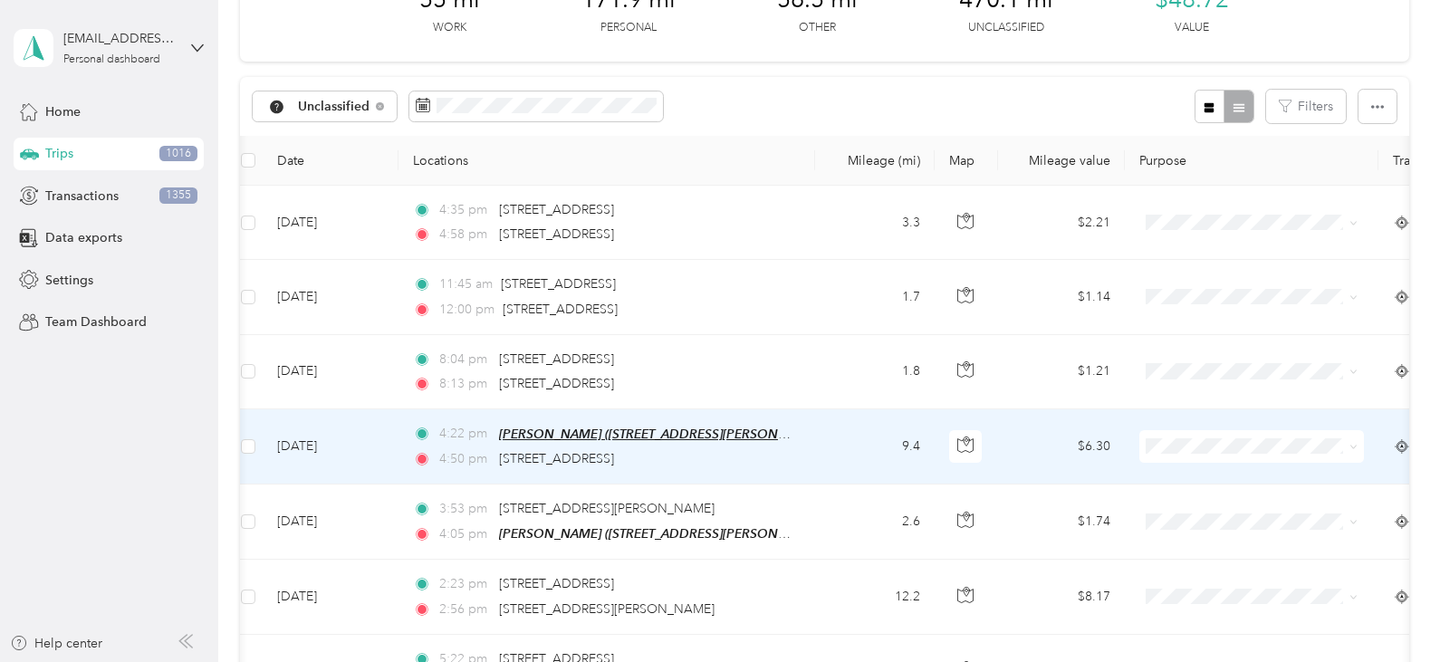
click at [517, 433] on span "[PERSON_NAME] ([STREET_ADDRESS][PERSON_NAME] , [GEOGRAPHIC_DATA], [US_STATE])" at bounding box center [768, 433] width 538 height 15
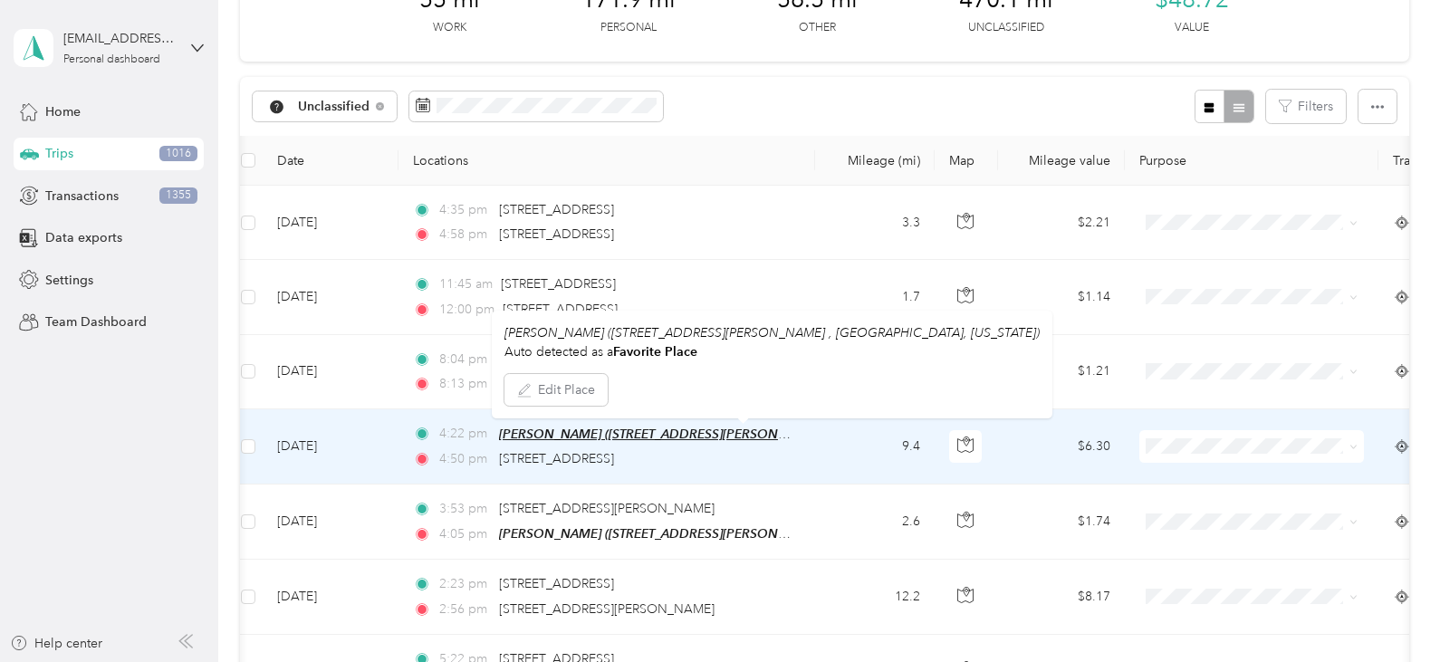
click at [517, 433] on span "[PERSON_NAME] ([STREET_ADDRESS][PERSON_NAME] , [GEOGRAPHIC_DATA], [US_STATE])" at bounding box center [768, 433] width 538 height 15
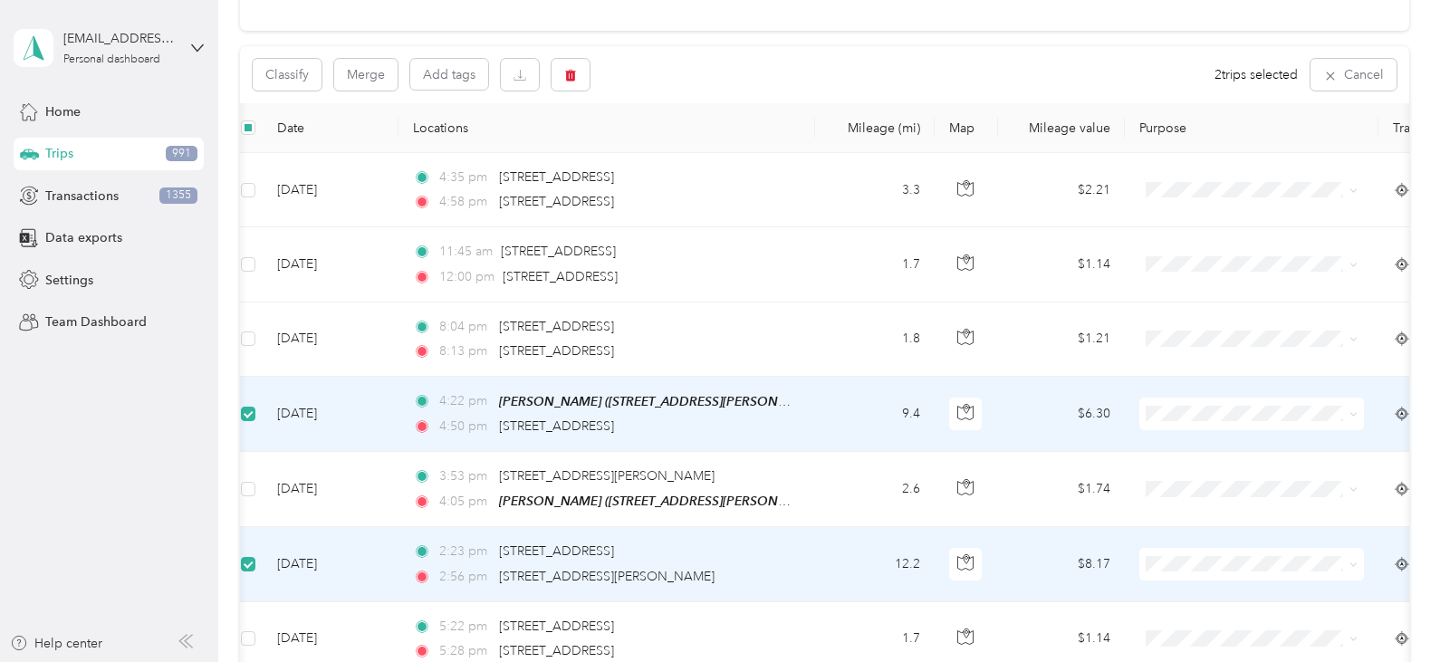
scroll to position [149, 0]
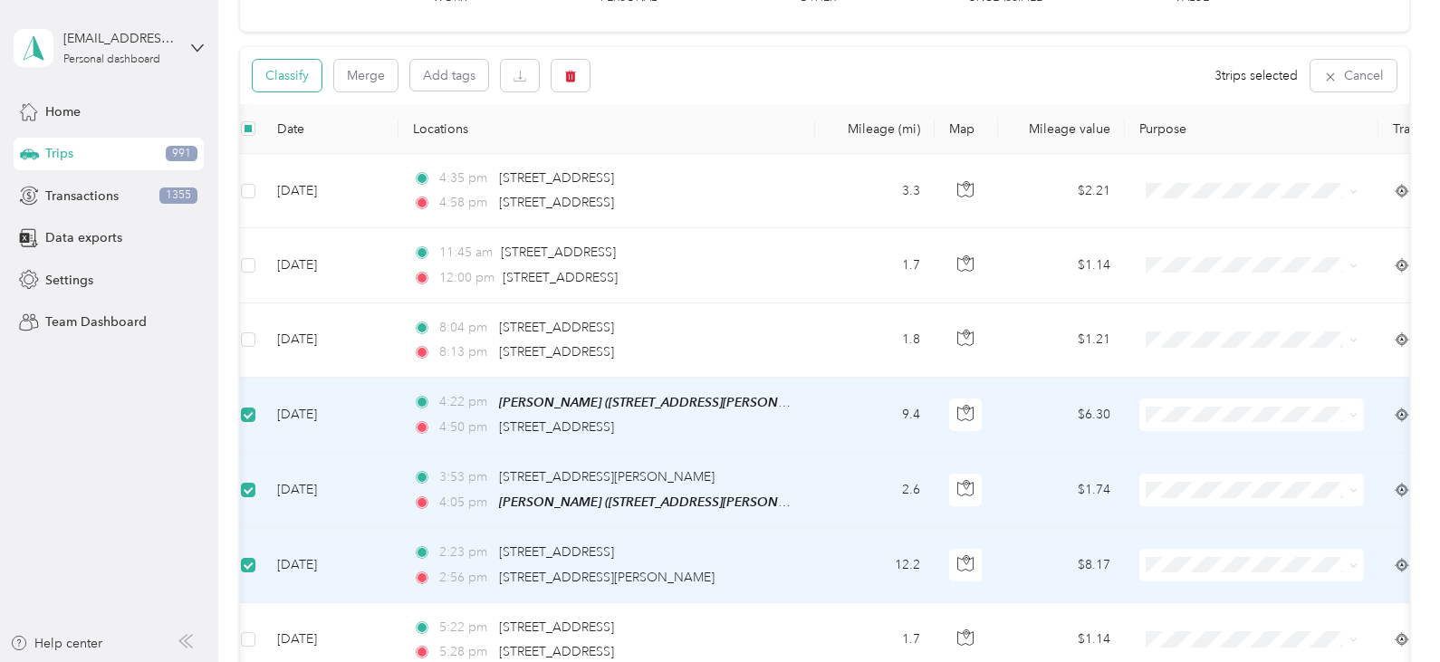
click at [298, 74] on button "Classify" at bounding box center [287, 76] width 69 height 32
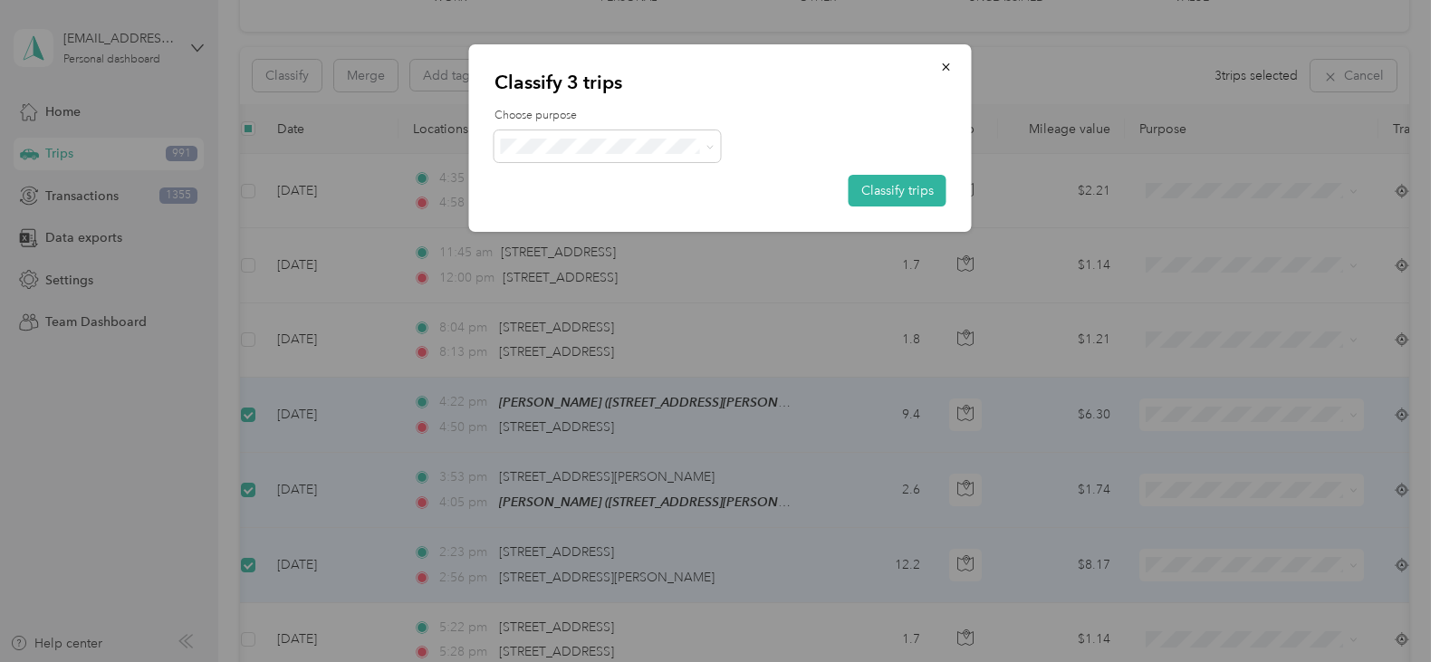
click at [597, 403] on span "Medical" at bounding box center [623, 401] width 168 height 19
click at [877, 195] on button "Classify trips" at bounding box center [897, 191] width 98 height 32
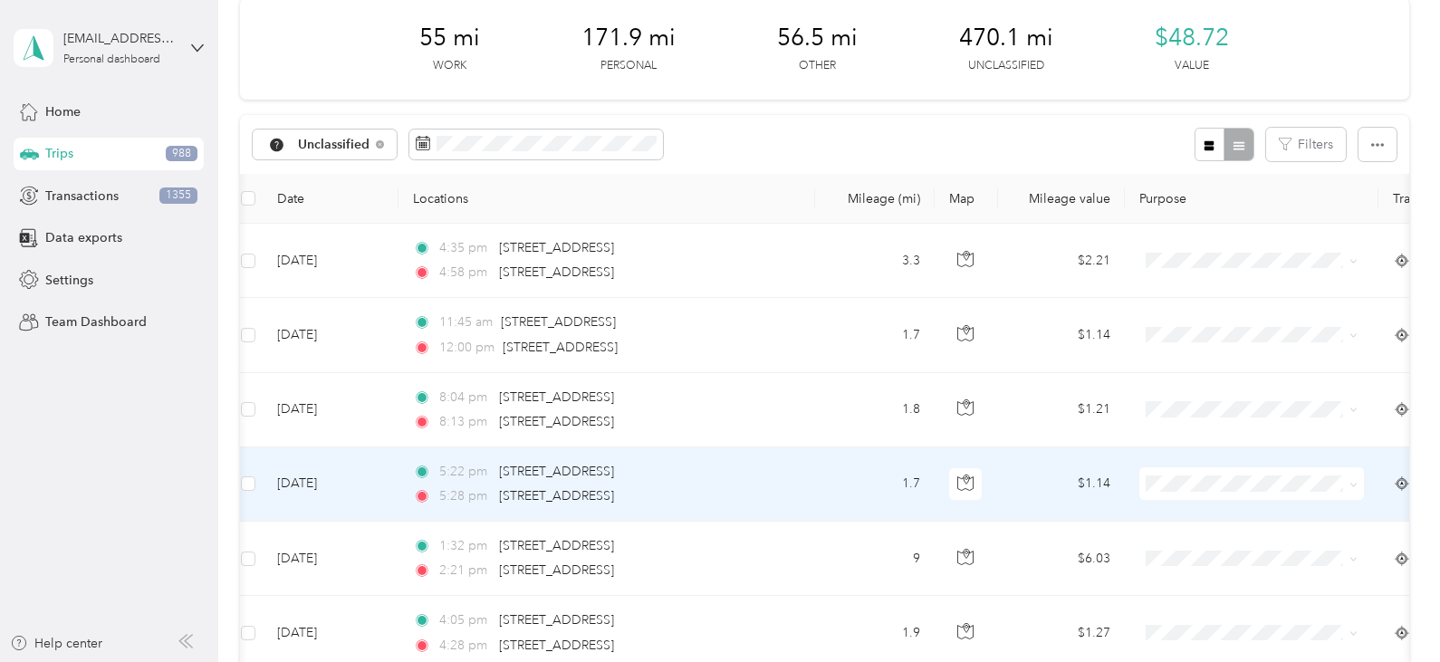
scroll to position [81, 0]
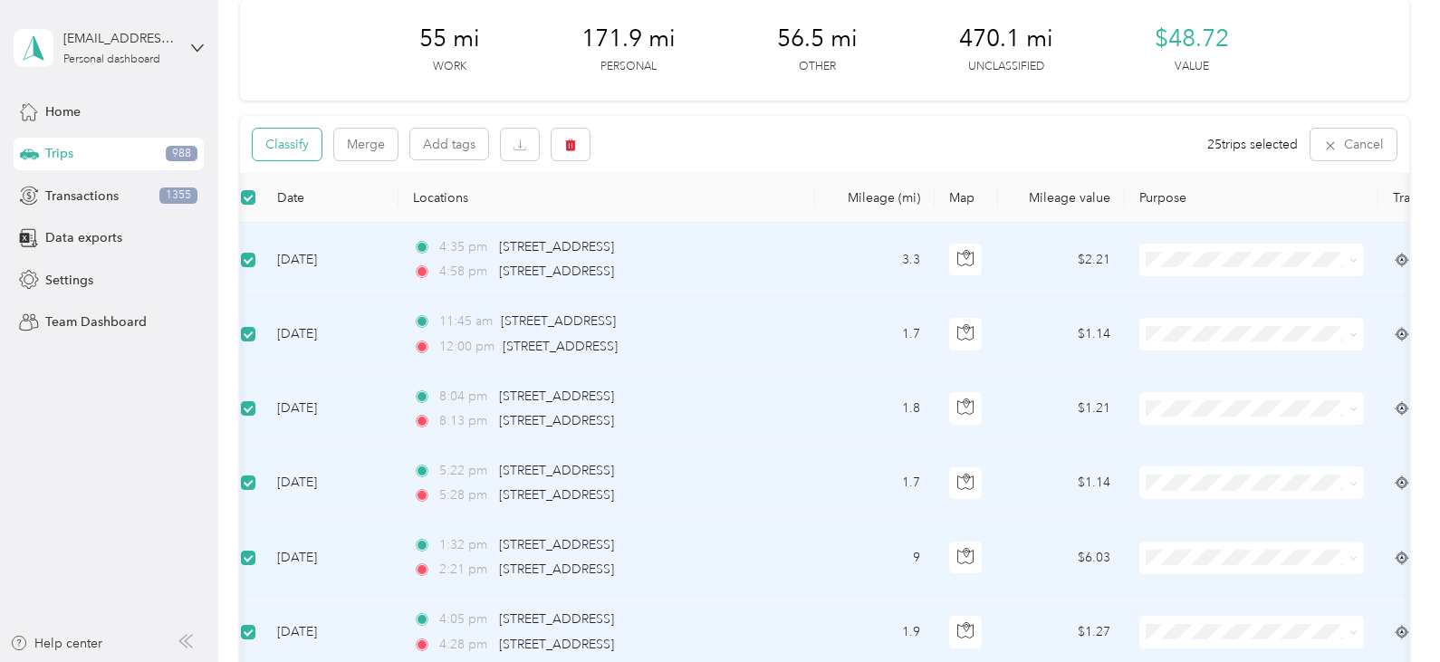
click at [302, 152] on button "Classify" at bounding box center [287, 145] width 69 height 32
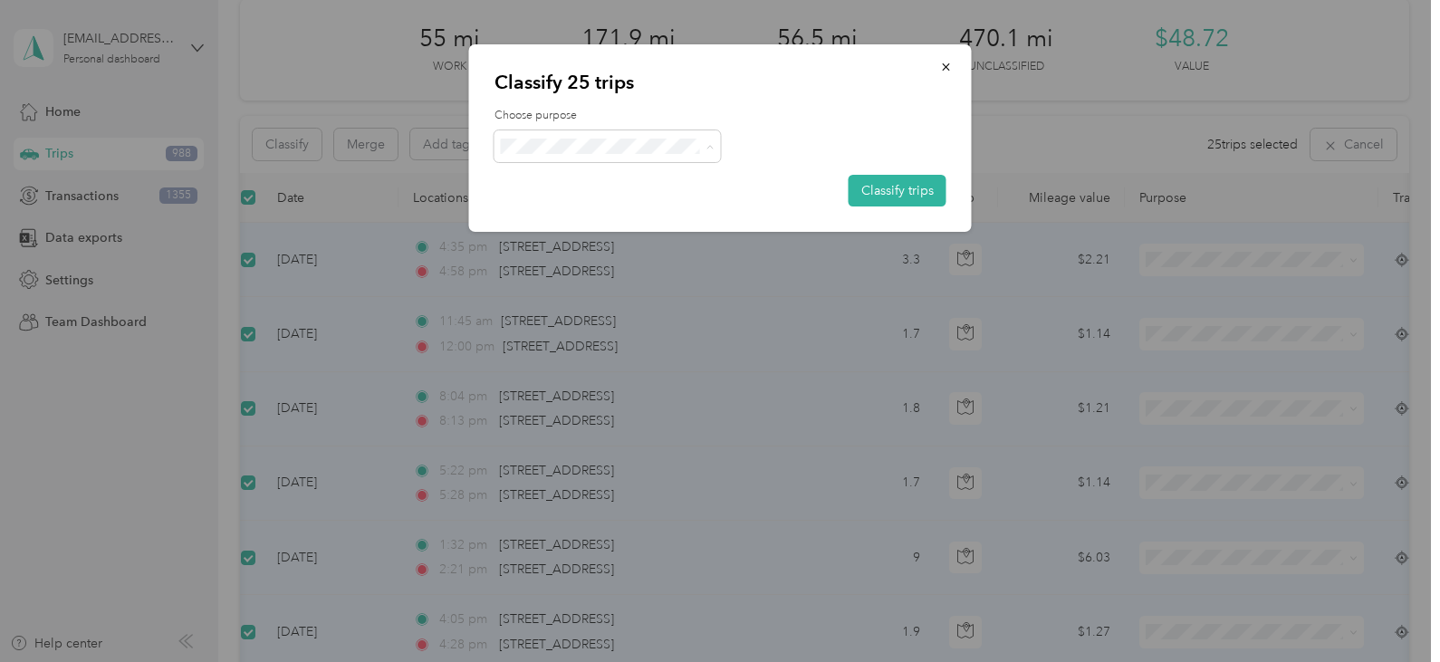
click at [561, 216] on span "Personal" at bounding box center [623, 211] width 168 height 19
click at [915, 178] on button "Classify trips" at bounding box center [897, 191] width 98 height 32
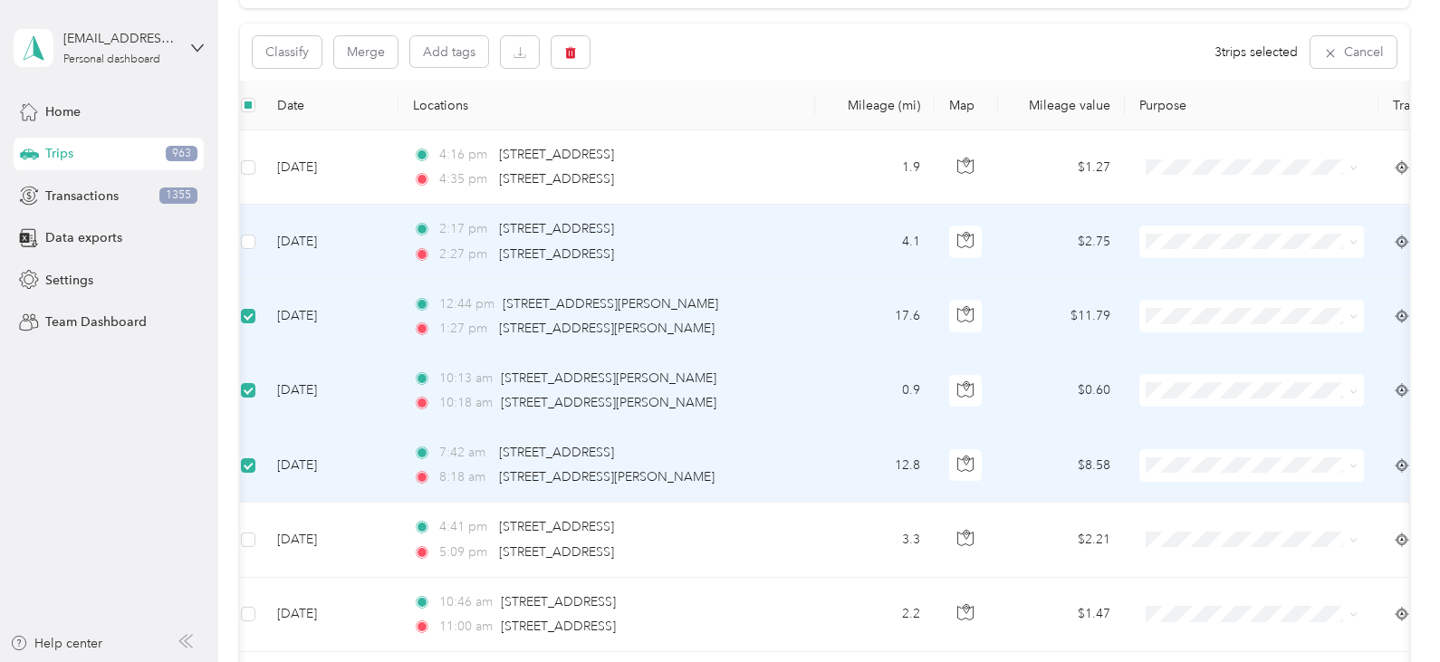
scroll to position [171, 0]
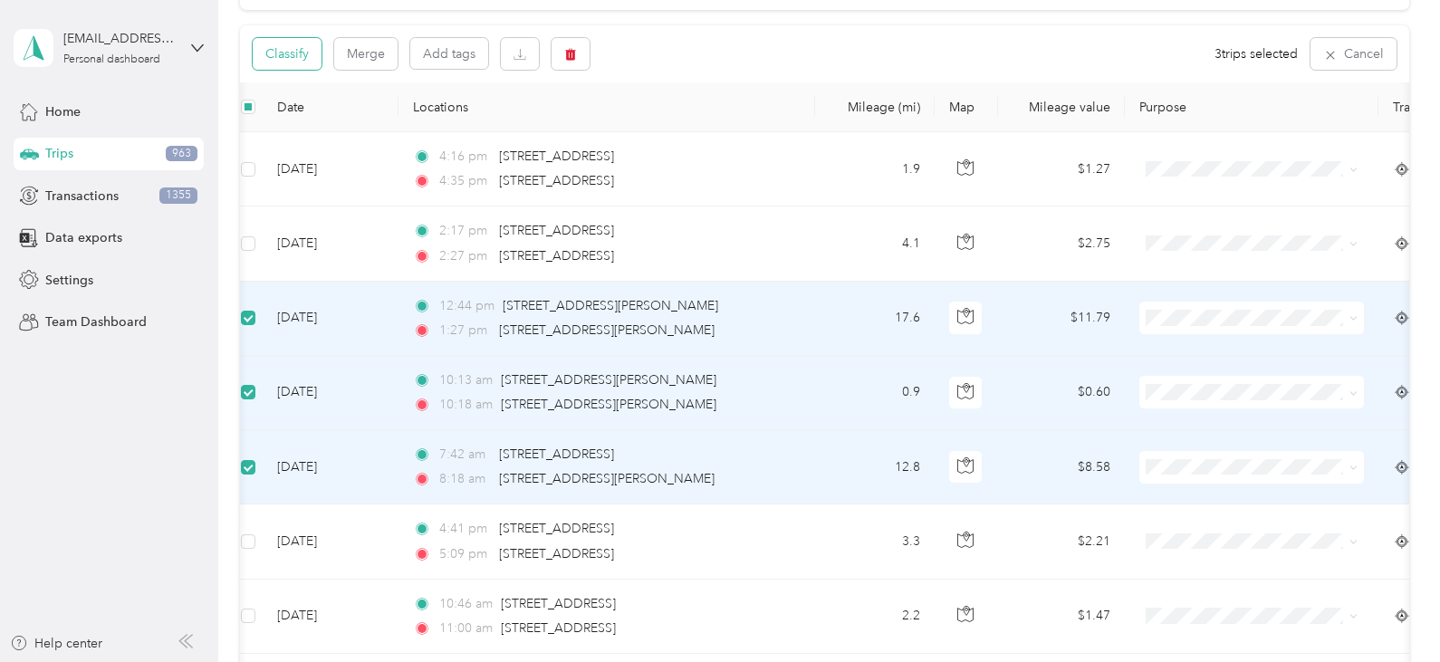
click at [291, 51] on button "Classify" at bounding box center [287, 54] width 69 height 32
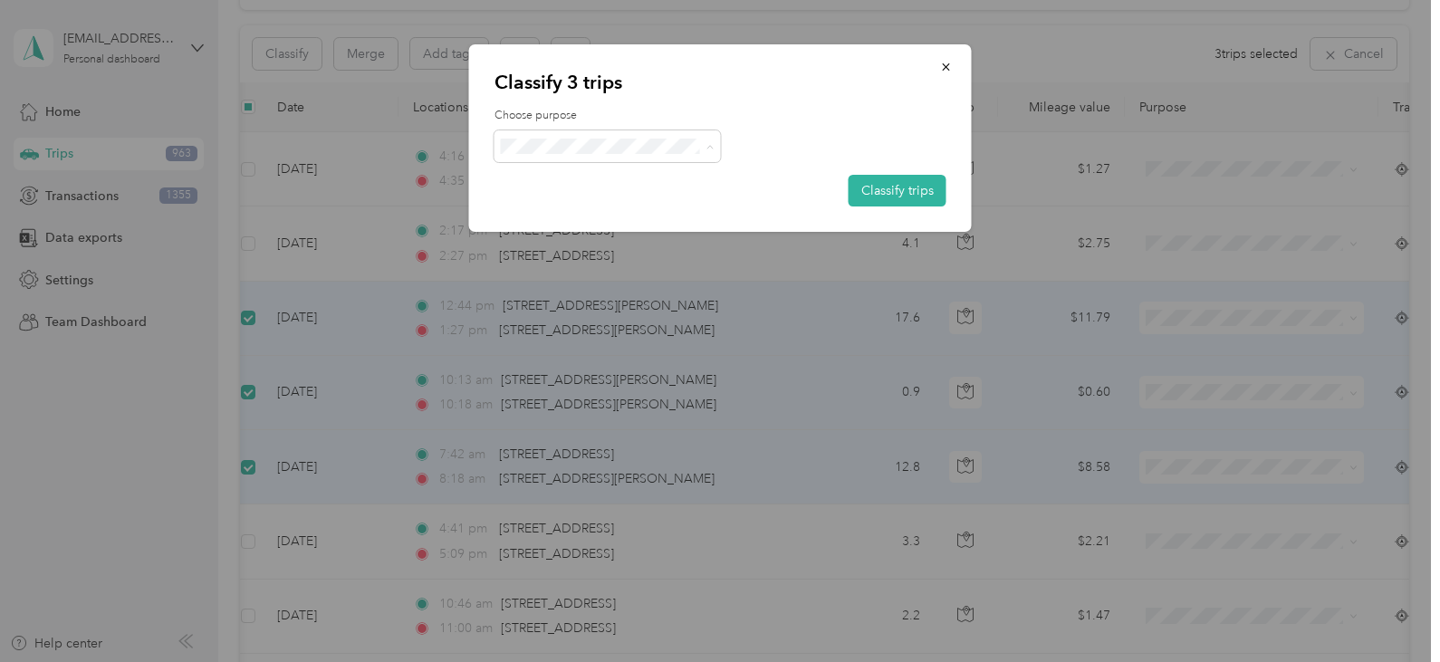
click at [559, 177] on span "Work" at bounding box center [623, 179] width 168 height 19
click at [591, 273] on span "Real Estate" at bounding box center [623, 274] width 168 height 19
click at [891, 183] on button "Classify trips" at bounding box center [897, 191] width 98 height 32
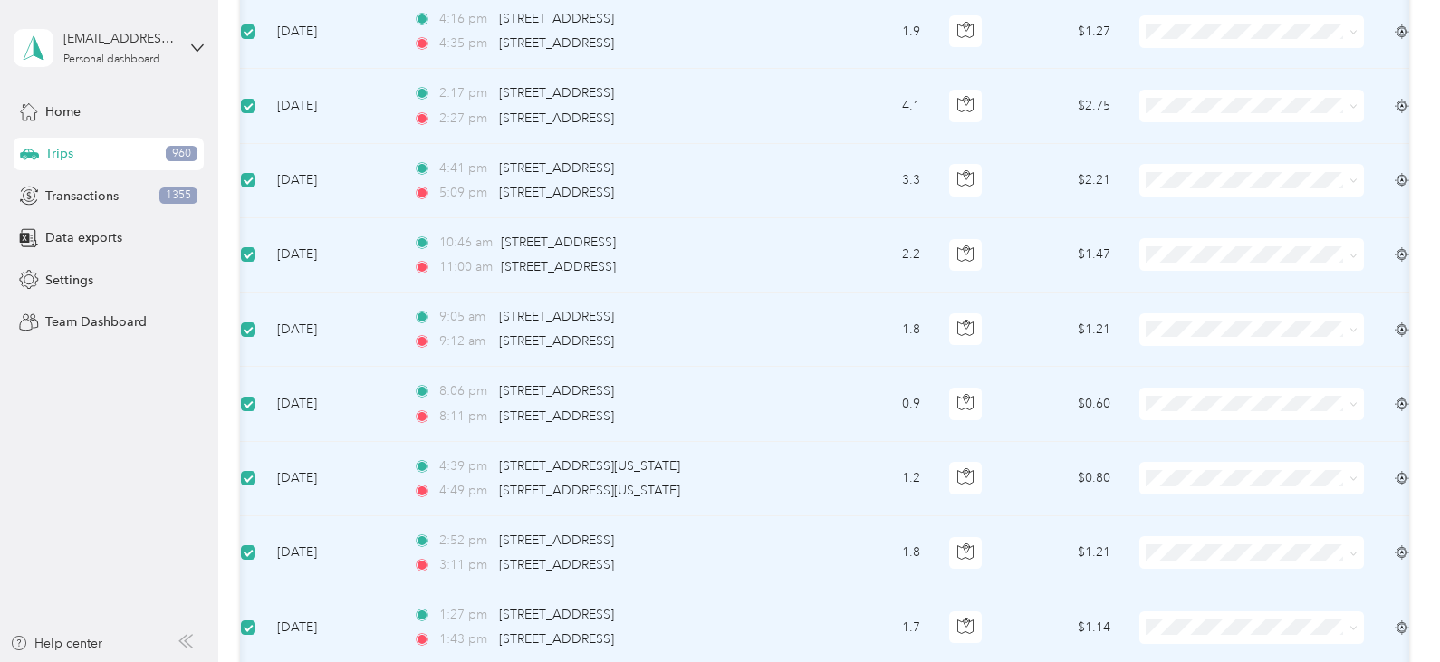
scroll to position [0, 0]
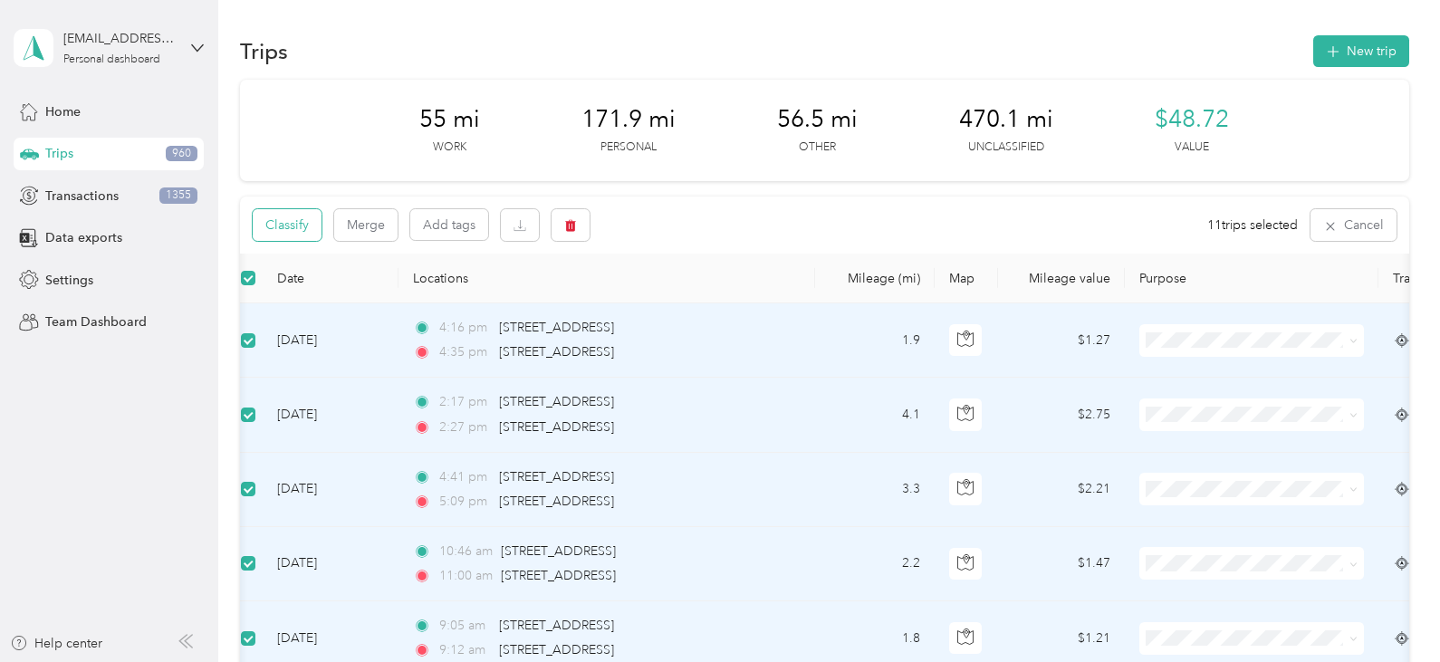
click at [295, 225] on button "Classify" at bounding box center [287, 225] width 69 height 32
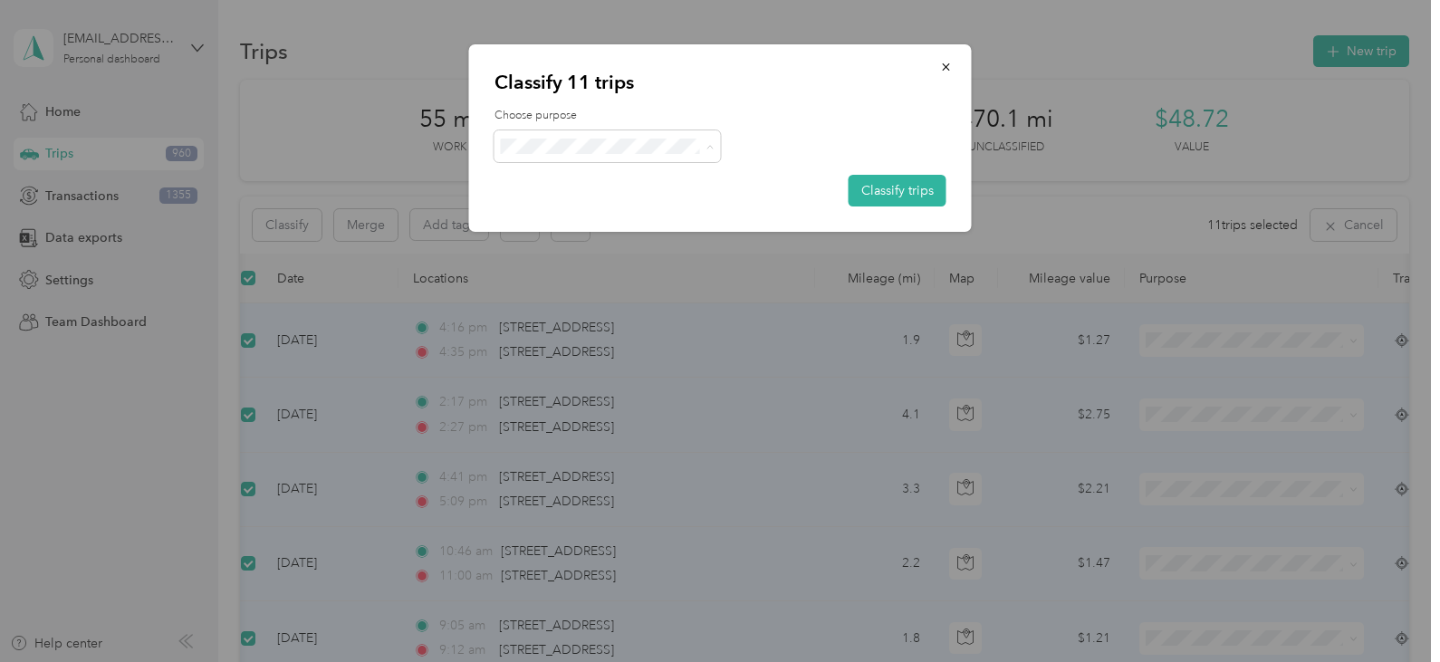
click at [558, 211] on span "Personal" at bounding box center [623, 211] width 168 height 19
click at [906, 187] on button "Classify trips" at bounding box center [897, 191] width 98 height 32
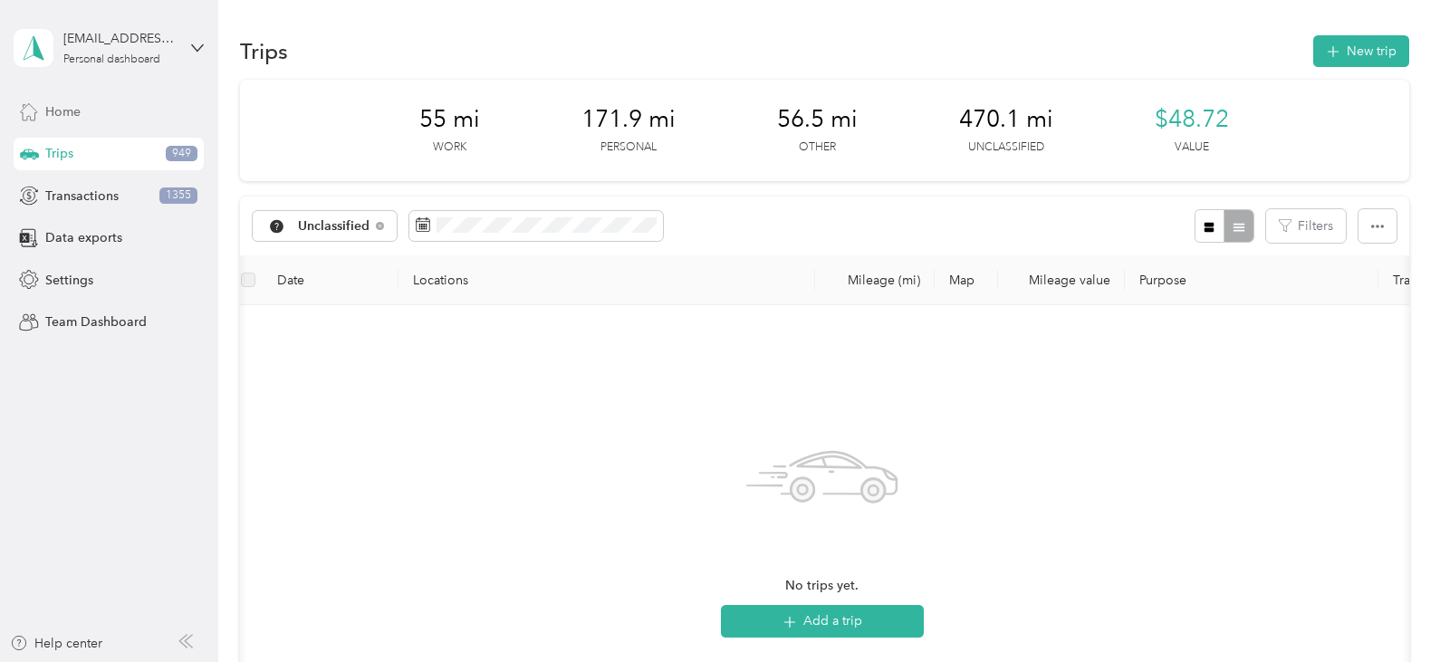
click at [82, 110] on div "Home" at bounding box center [109, 111] width 190 height 33
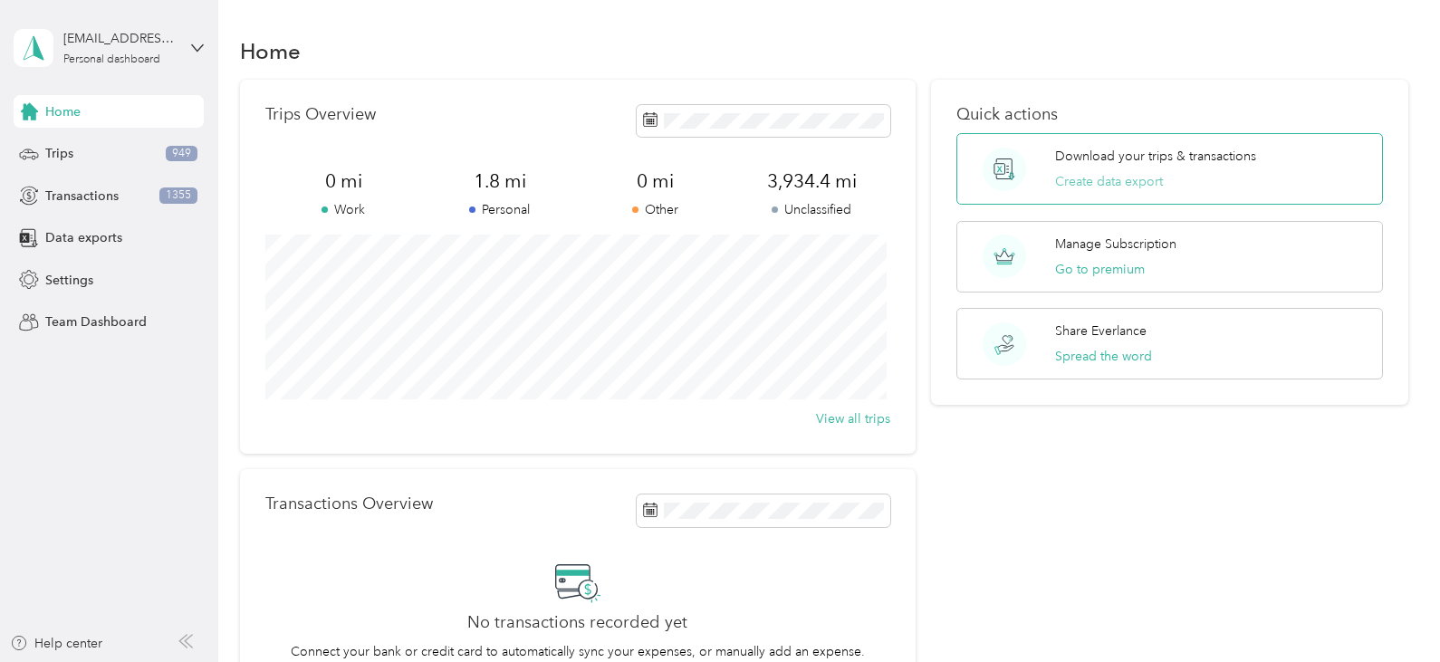
click at [1120, 180] on button "Create data export" at bounding box center [1109, 181] width 108 height 19
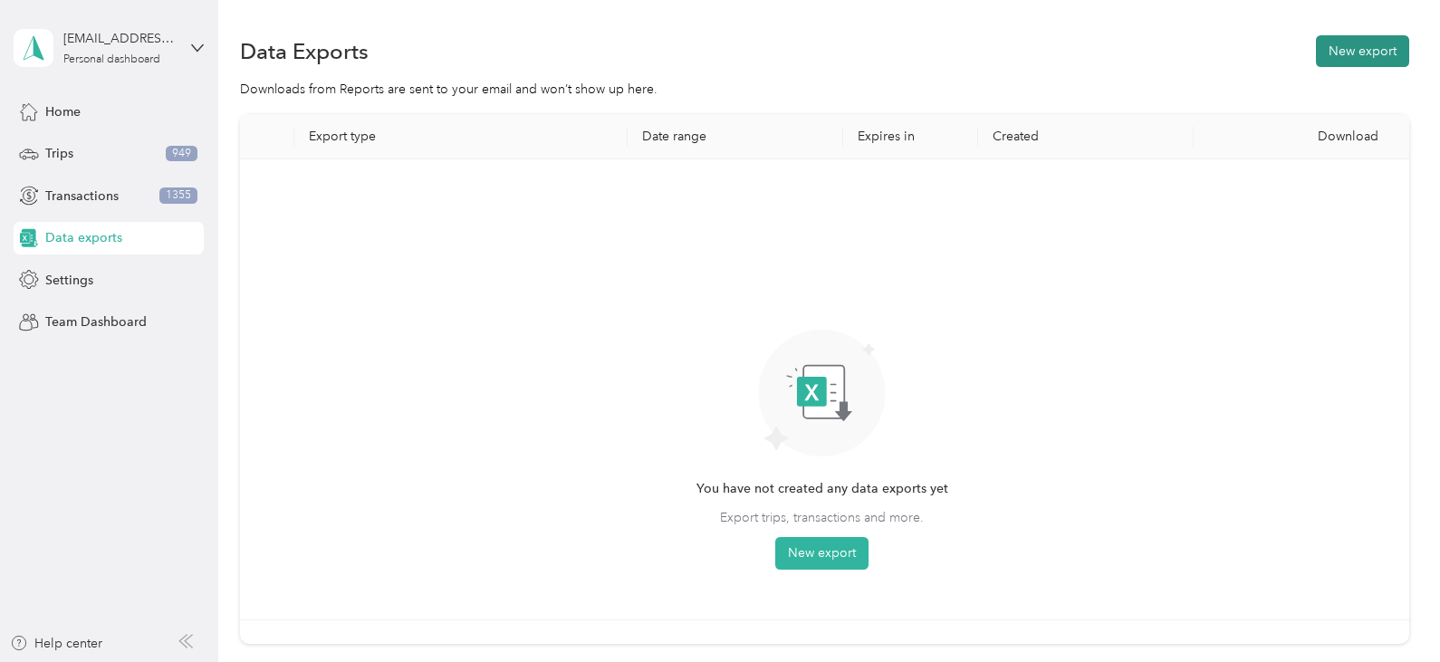
click at [1349, 55] on button "New export" at bounding box center [1362, 51] width 93 height 32
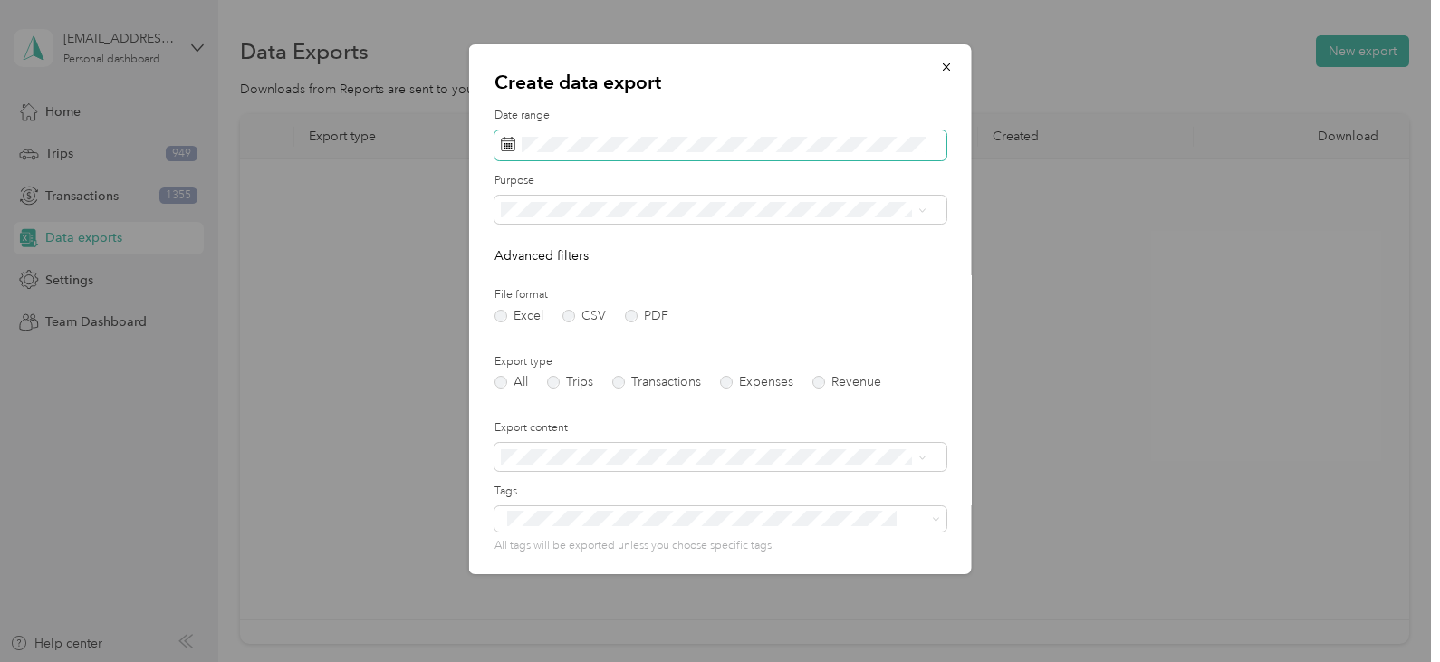
click at [711, 158] on span at bounding box center [720, 145] width 452 height 31
click at [698, 134] on span at bounding box center [720, 145] width 452 height 31
click at [506, 143] on rect at bounding box center [506, 143] width 2 height 2
click at [940, 64] on icon "button" at bounding box center [946, 67] width 13 height 13
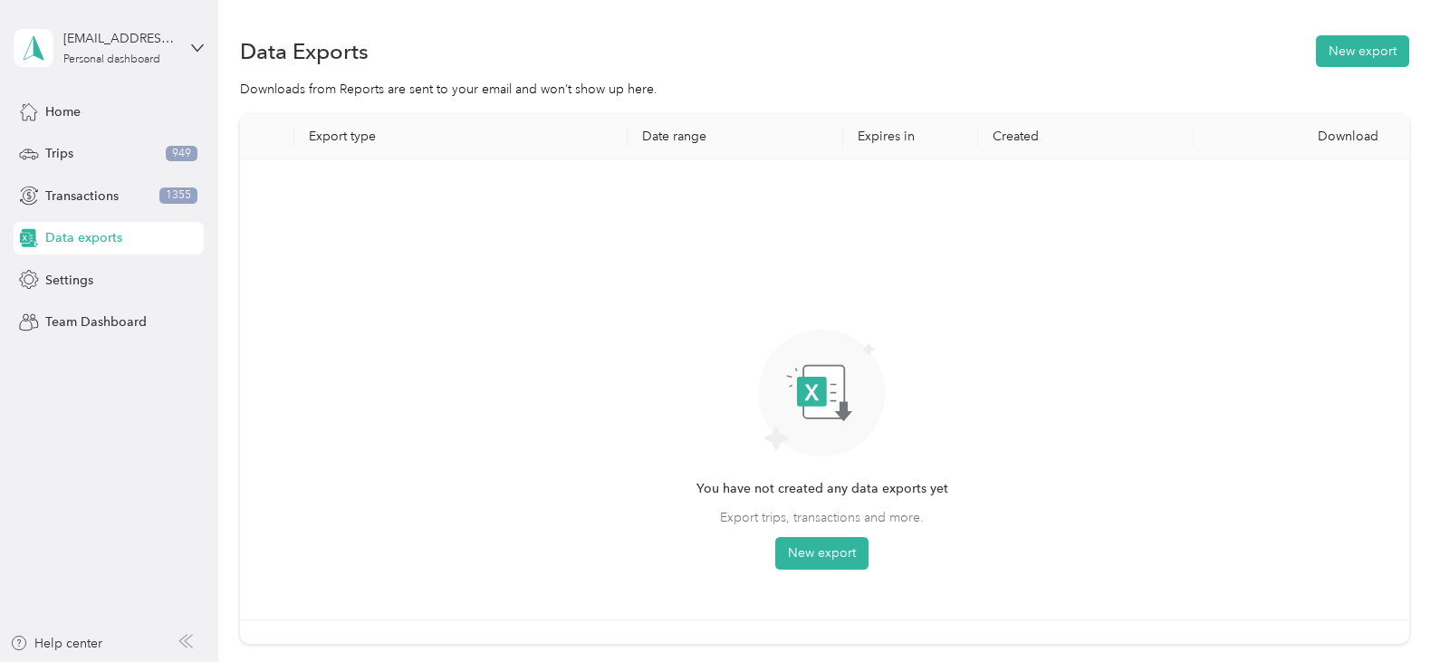
click at [684, 117] on th "Date range" at bounding box center [736, 136] width 216 height 45
click at [69, 157] on span "Trips" at bounding box center [59, 153] width 28 height 19
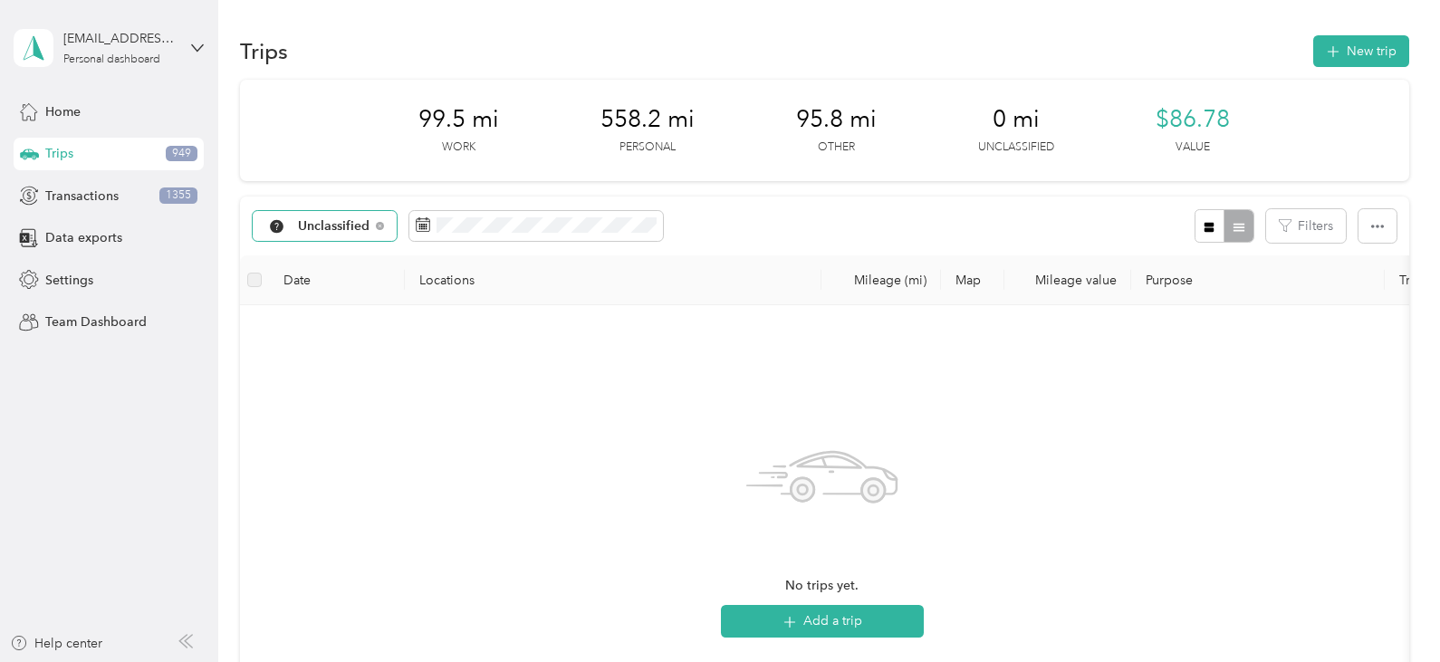
click at [335, 225] on span "Unclassified" at bounding box center [334, 226] width 72 height 13
click at [331, 374] on li "Music [PERSON_NAME]" at bounding box center [354, 379] width 203 height 32
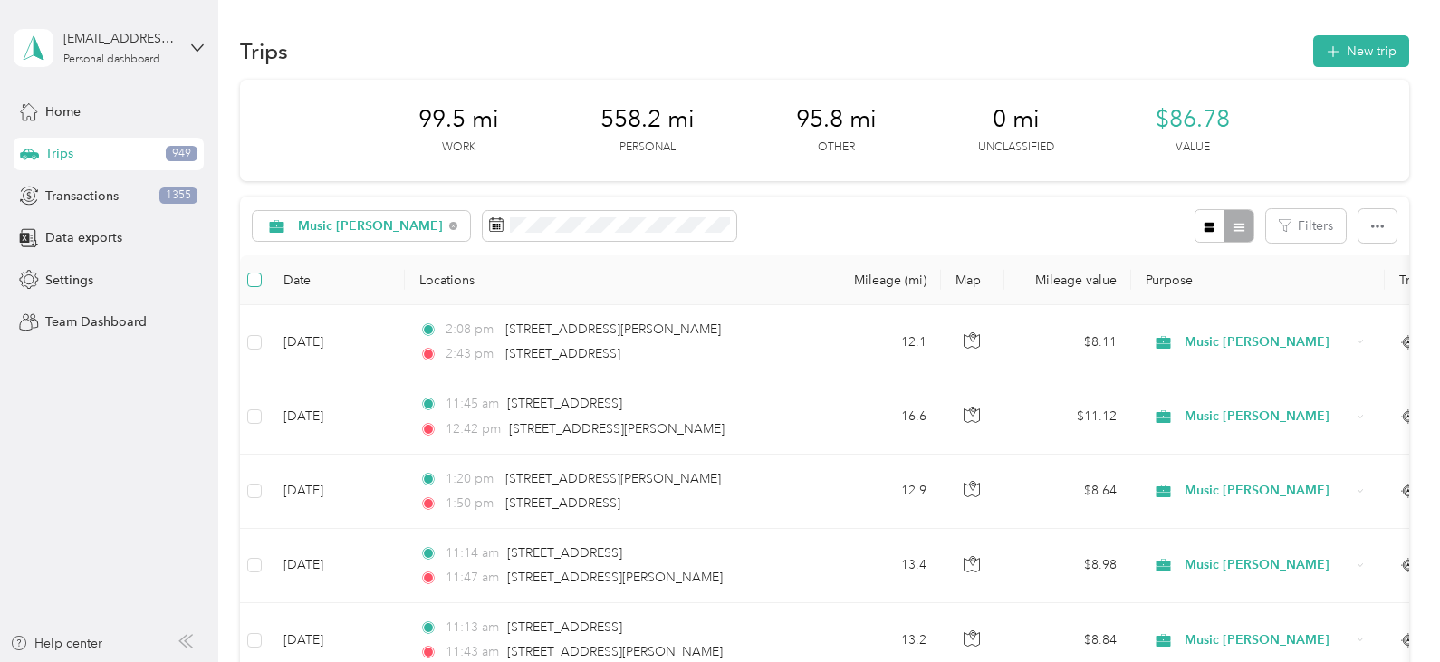
click at [250, 270] on label at bounding box center [254, 280] width 14 height 20
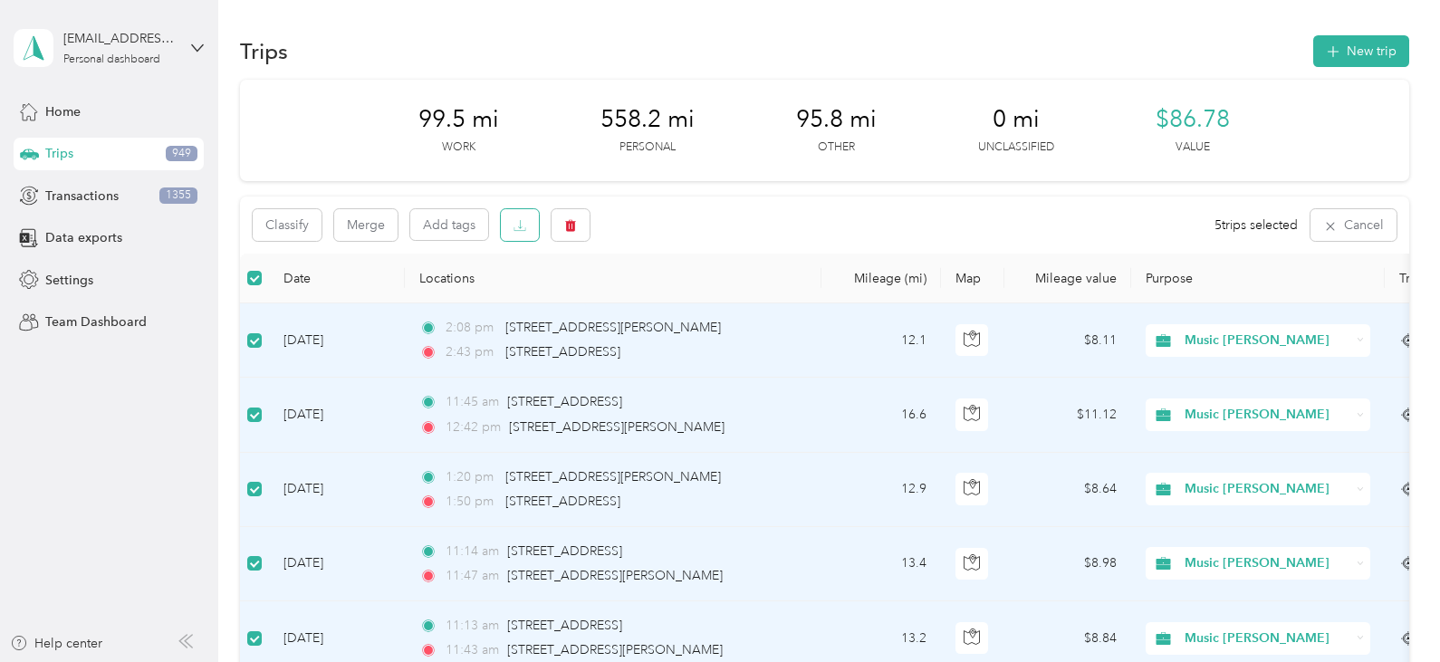
click at [519, 226] on icon "button" at bounding box center [519, 225] width 13 height 13
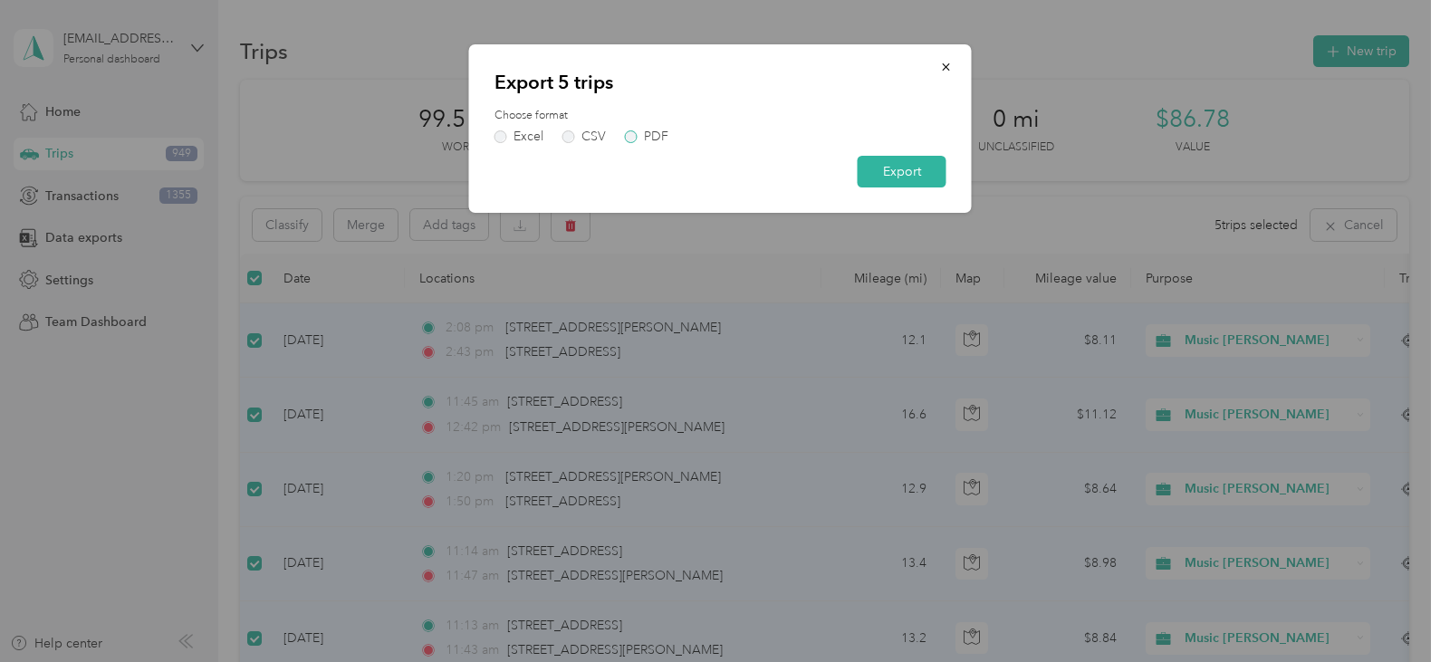
click at [636, 141] on label "PDF" at bounding box center [646, 136] width 43 height 13
click at [877, 174] on button "Export" at bounding box center [902, 172] width 89 height 32
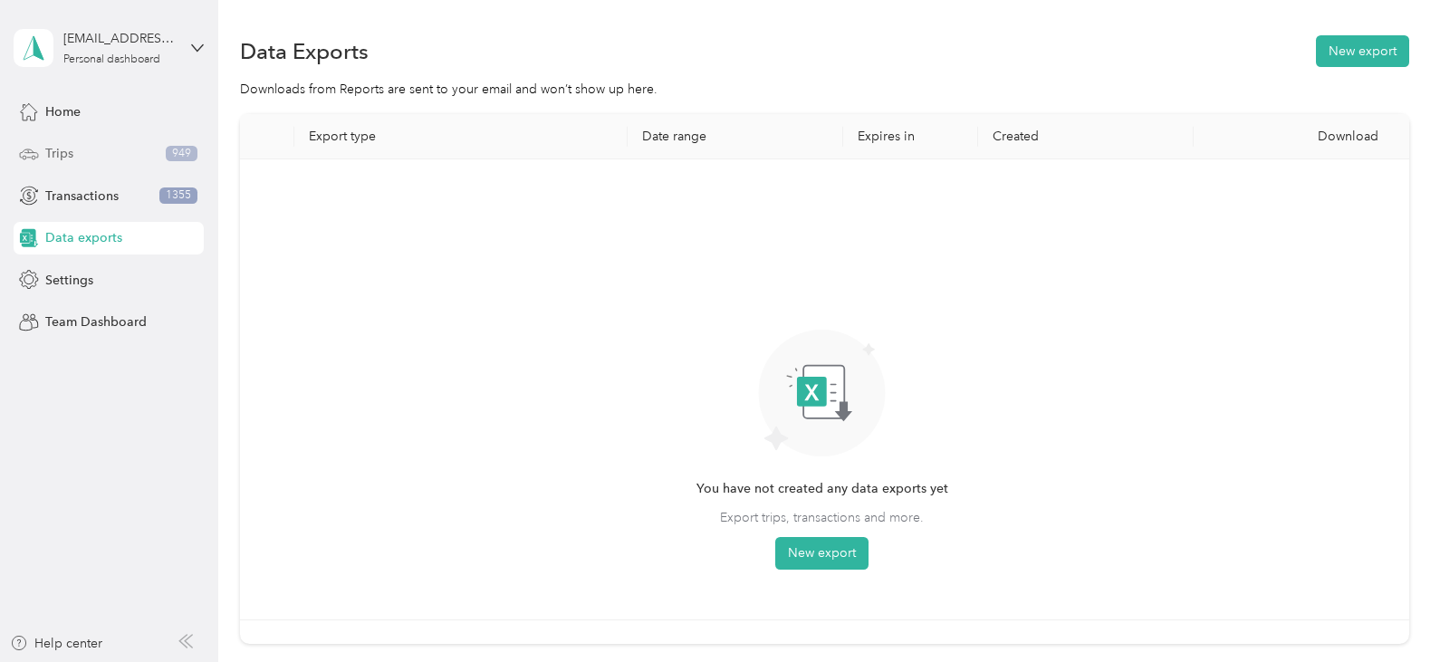
click at [100, 154] on div "Trips 949" at bounding box center [109, 154] width 190 height 33
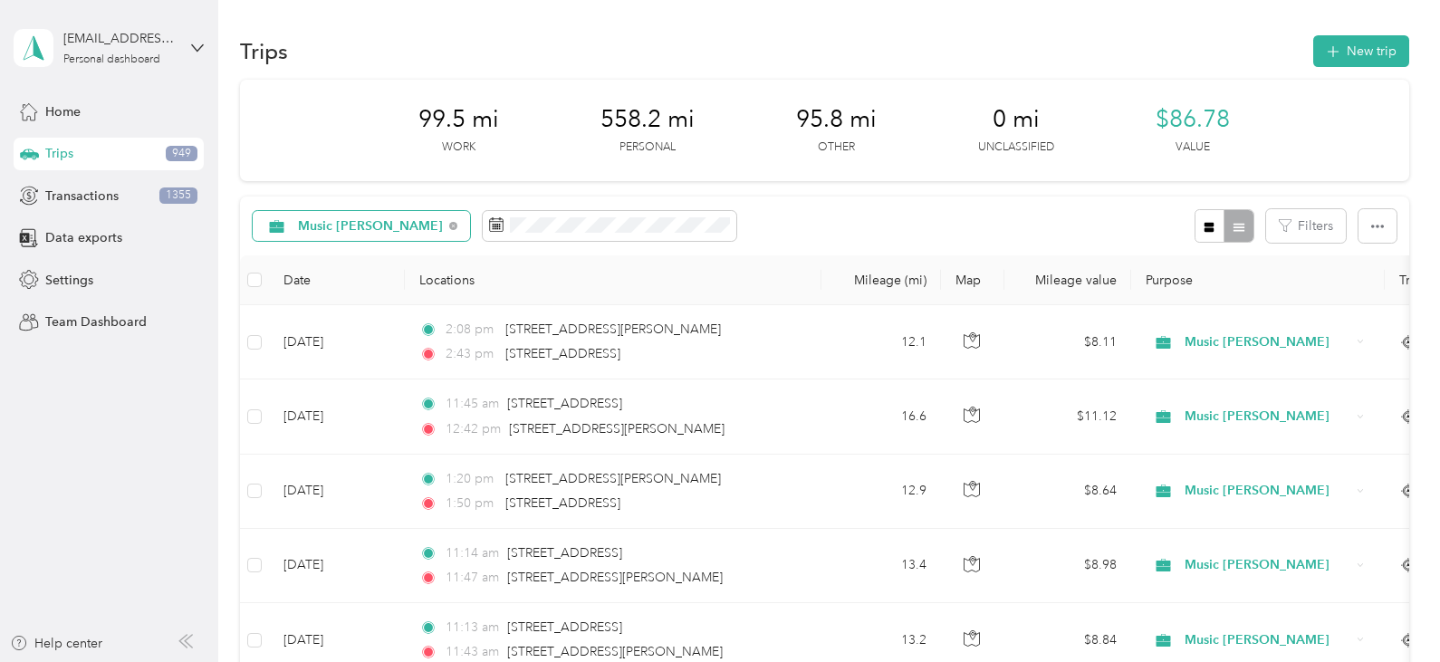
click at [342, 229] on span "Music [PERSON_NAME]" at bounding box center [371, 226] width 146 height 13
click at [325, 413] on span "Real Estate" at bounding box center [382, 416] width 168 height 19
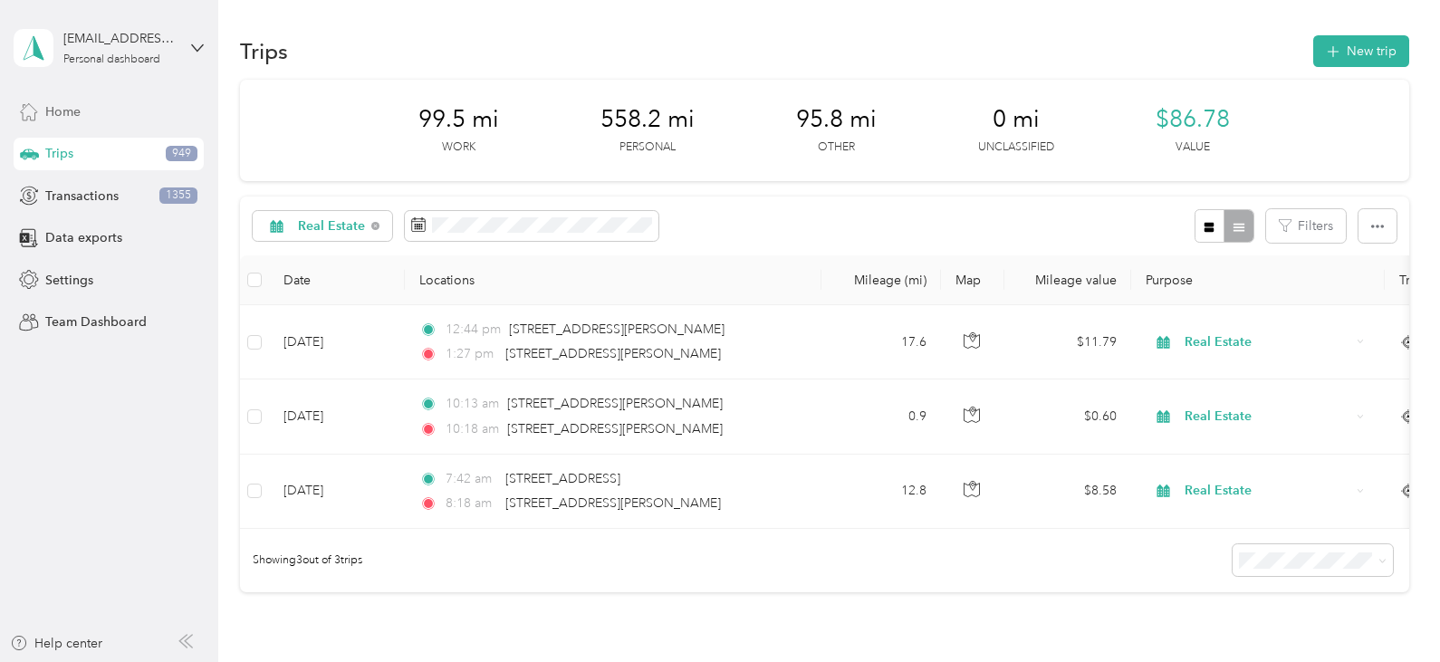
click at [67, 109] on span "Home" at bounding box center [62, 111] width 35 height 19
